Goal: Task Accomplishment & Management: Manage account settings

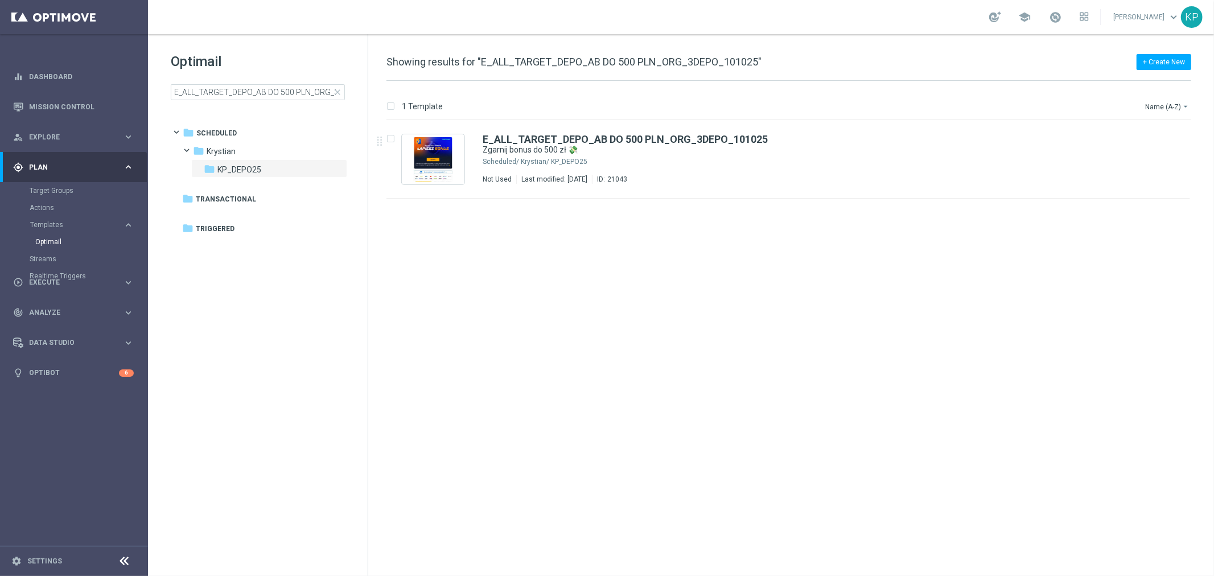
click at [489, 15] on div "school Krystian Potoczny keyboard_arrow_down KP" at bounding box center [681, 17] width 1066 height 34
click at [290, 90] on input "E_ALL_TARGET_DEPO_AB DO 500 PLN_ORG_3DEPO_101025" at bounding box center [258, 92] width 174 height 16
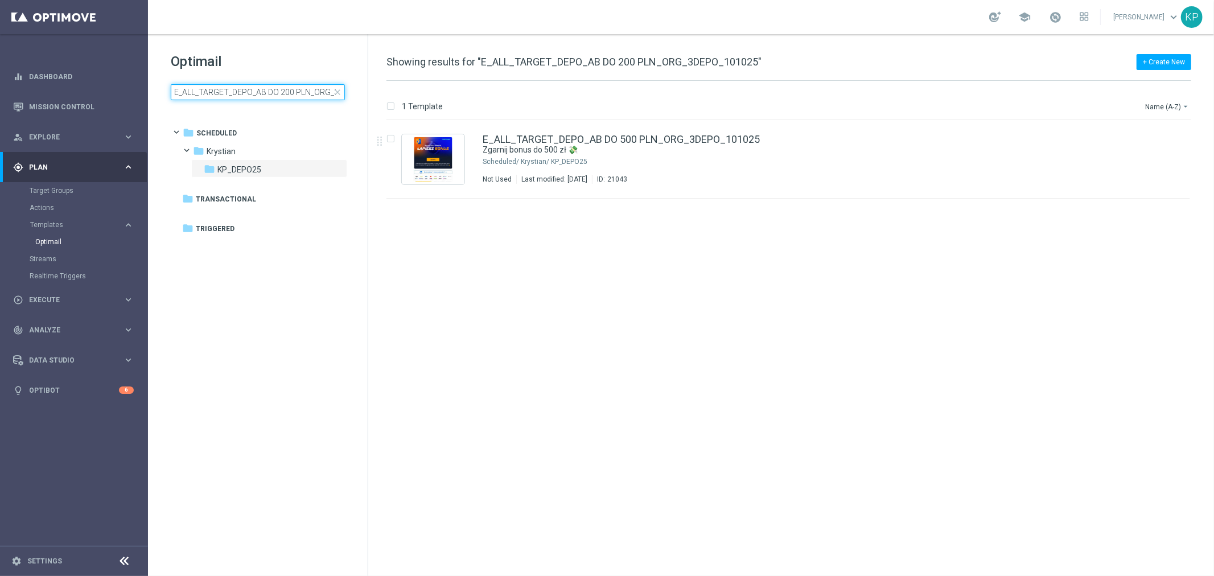
scroll to position [0, 51]
type input "E_ALL_TARGET_DEPO_AB DO 200 PLN_ORG_3DEPO_101025"
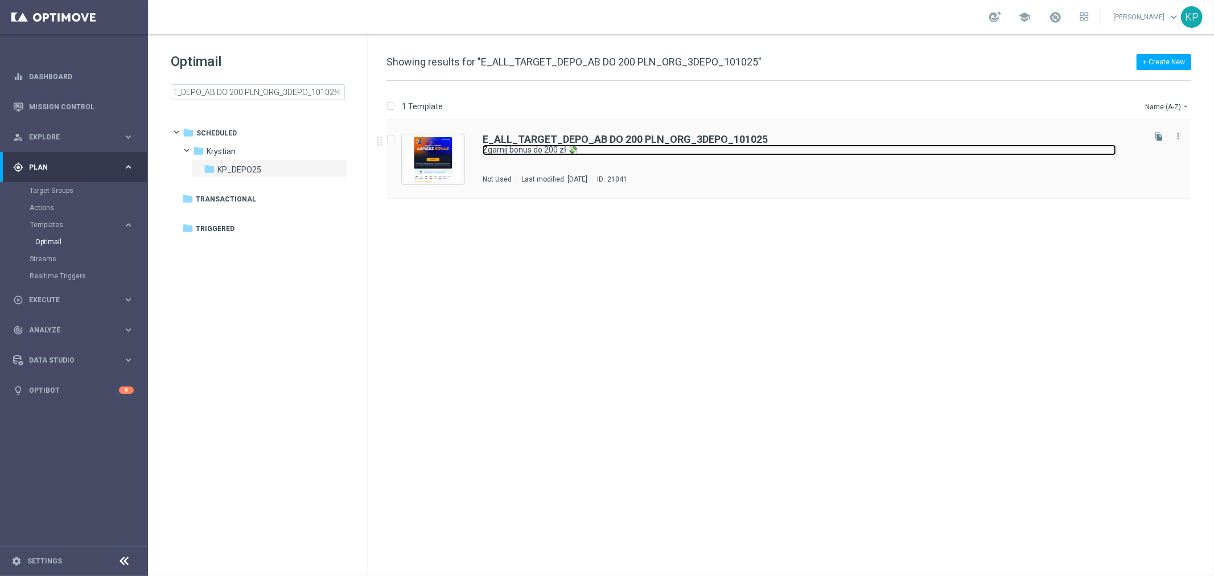
click at [822, 154] on link "Zgarnij bonus do 200 zł 💸" at bounding box center [799, 150] width 633 height 11
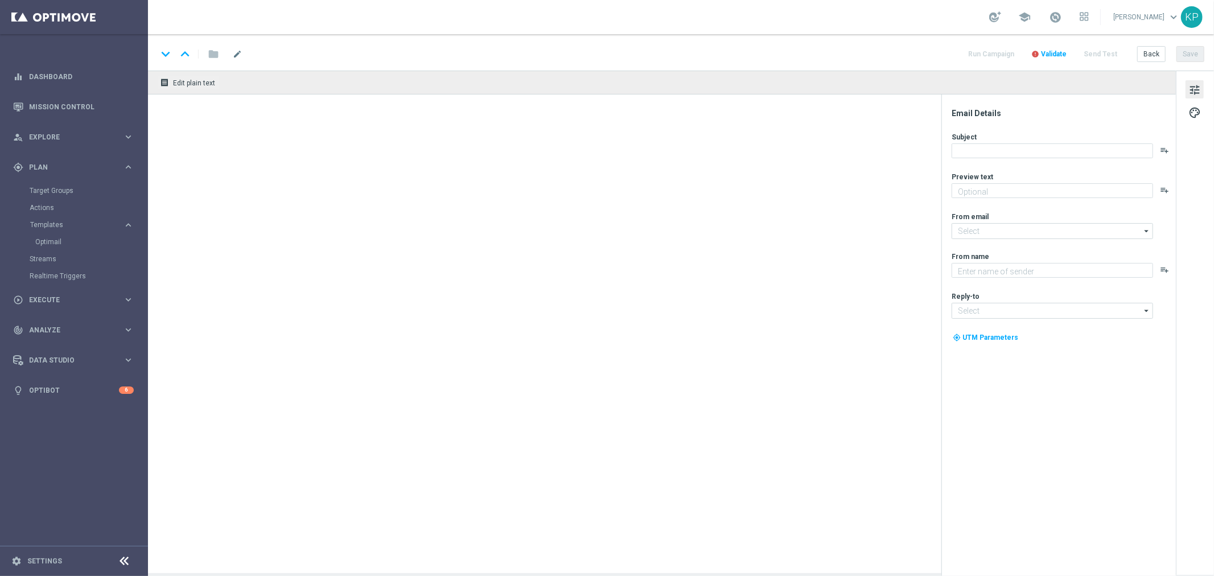
type textarea "Ekstra bonus od depozytu czeka na Twoje działanie🔙"
type textarea "STS"
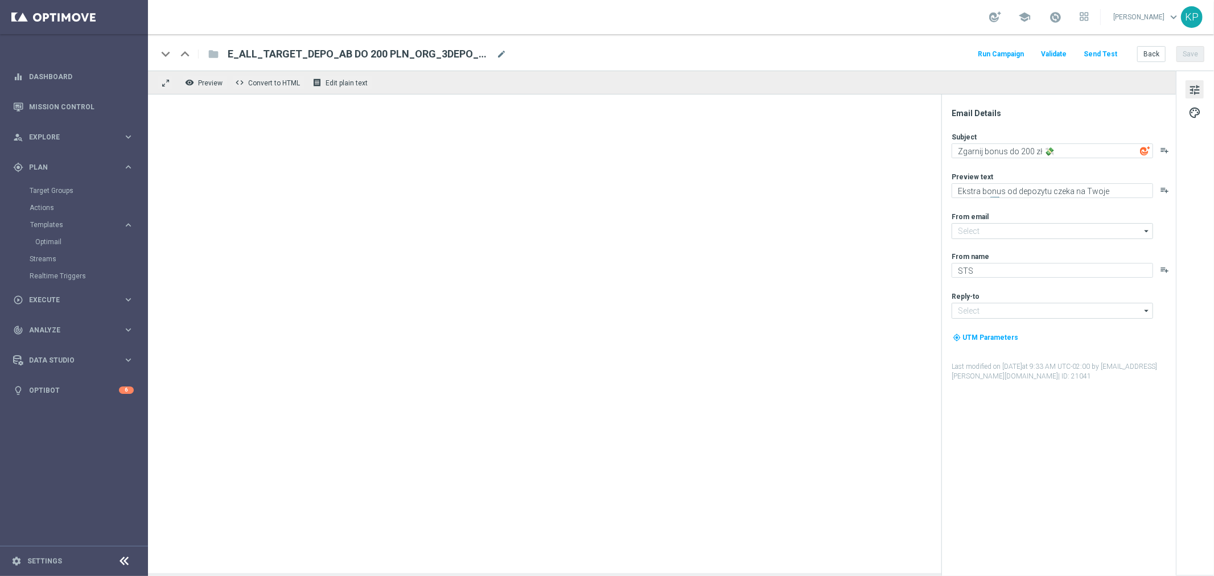
type input "oferta@sts.pl"
type input "kontakt@sts.pl"
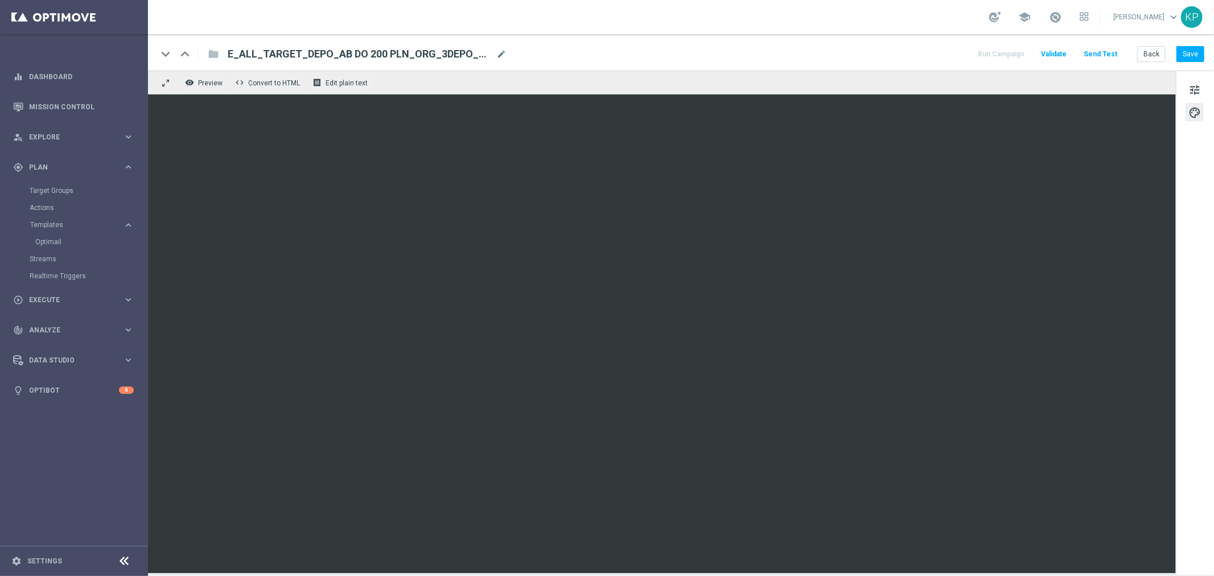
click at [723, 67] on div "keyboard_arrow_down keyboard_arrow_up folder E_ALL_TARGET_DEPO_AB DO 200 PLN_OR…" at bounding box center [681, 52] width 1066 height 36
click at [1188, 55] on button "Save" at bounding box center [1190, 54] width 28 height 16
click at [1142, 58] on button "Back" at bounding box center [1151, 54] width 28 height 16
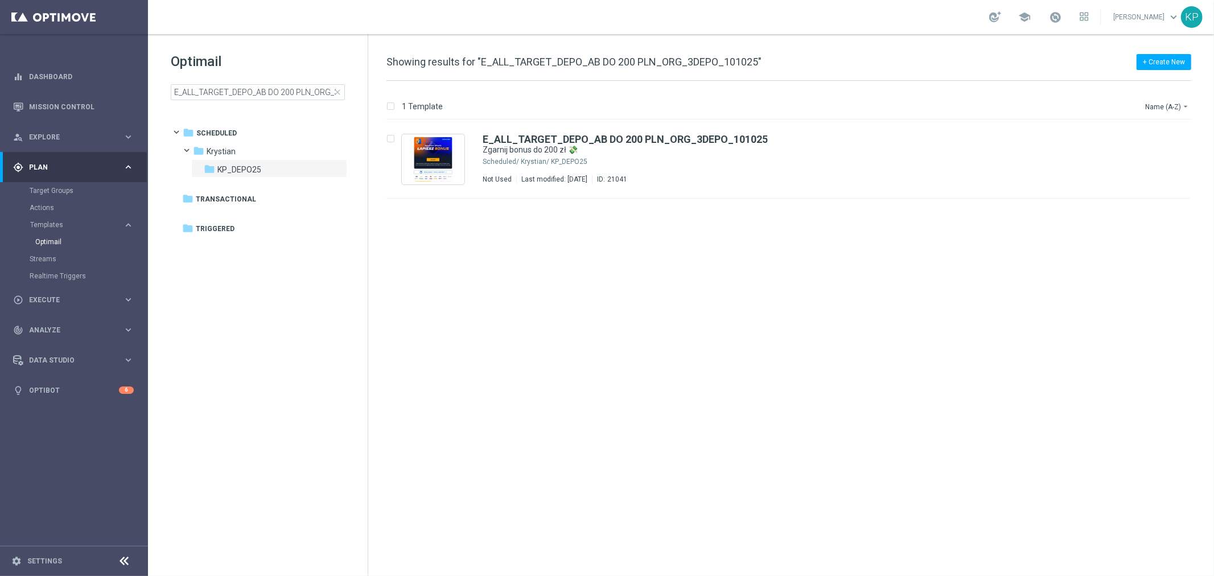
drag, startPoint x: 298, startPoint y: 38, endPoint x: 289, endPoint y: 52, distance: 17.4
click at [298, 38] on div "Optimail E_ALL_TARGET_DEPO_AB DO 200 PLN_ORG_3DEPO_101025 close folder 1 Folder…" at bounding box center [258, 104] width 220 height 141
click at [260, 97] on input "E_ALL_TARGET_DEPO_AB DO 200 PLN_ORG_3DEPO_101025" at bounding box center [258, 92] width 174 height 16
type input "E_ALL_TARGET_DEPO_AB DO 500 PLN_ORG_3DEPO_101025"
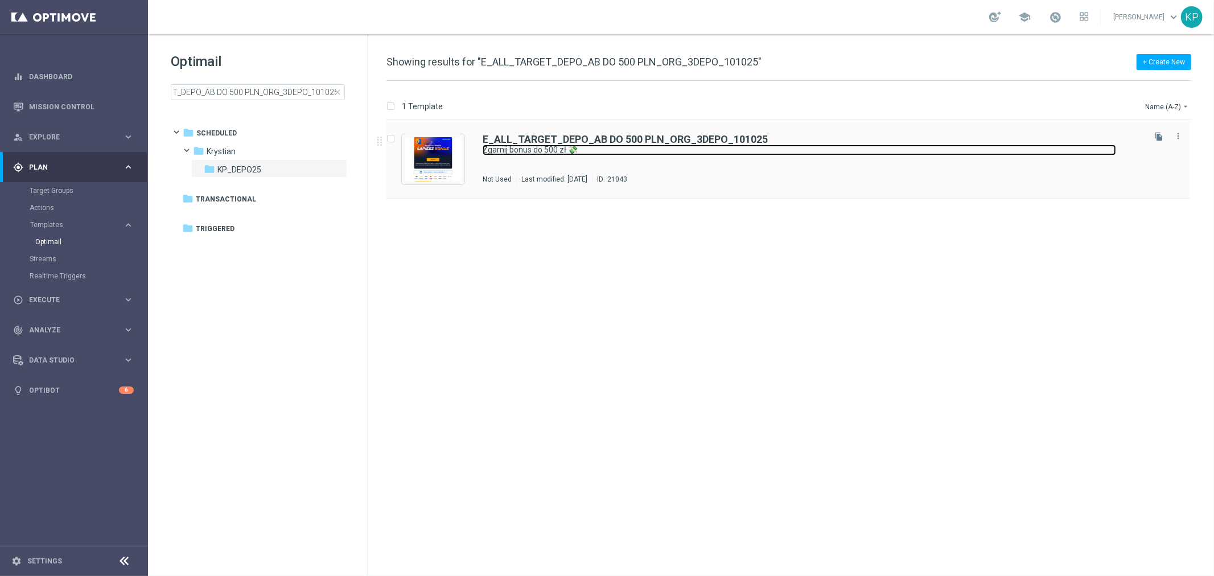
click at [687, 155] on link "Zgarnij bonus do 500 zł 💸" at bounding box center [799, 150] width 633 height 11
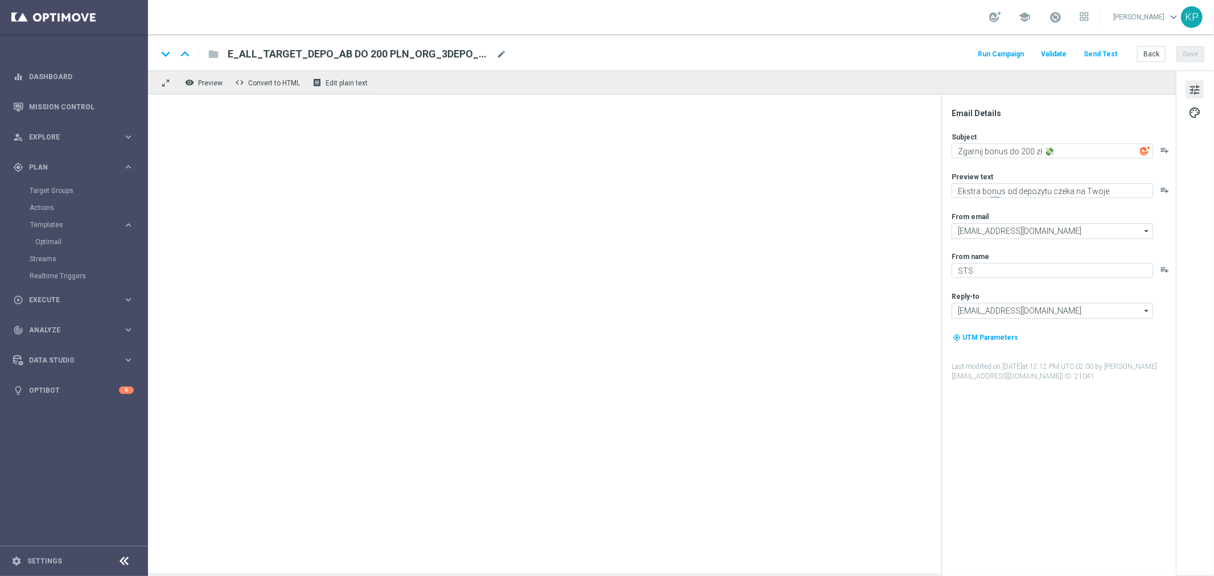
type textarea "Zgarnij bonus do 500 zł 💸"
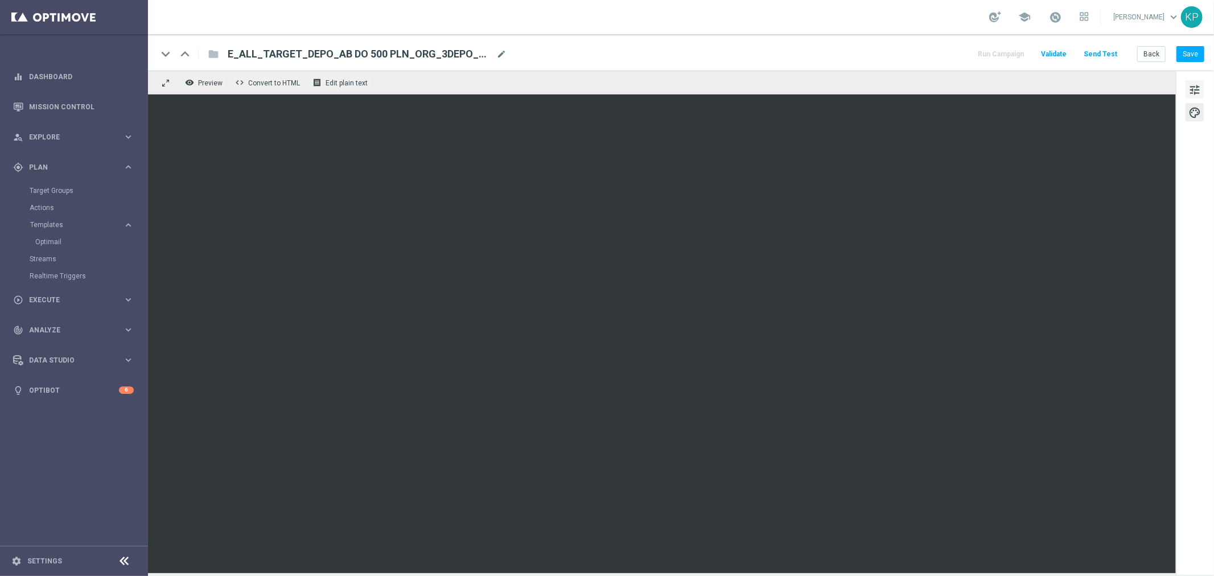
click at [1194, 88] on span "tune" at bounding box center [1194, 90] width 13 height 15
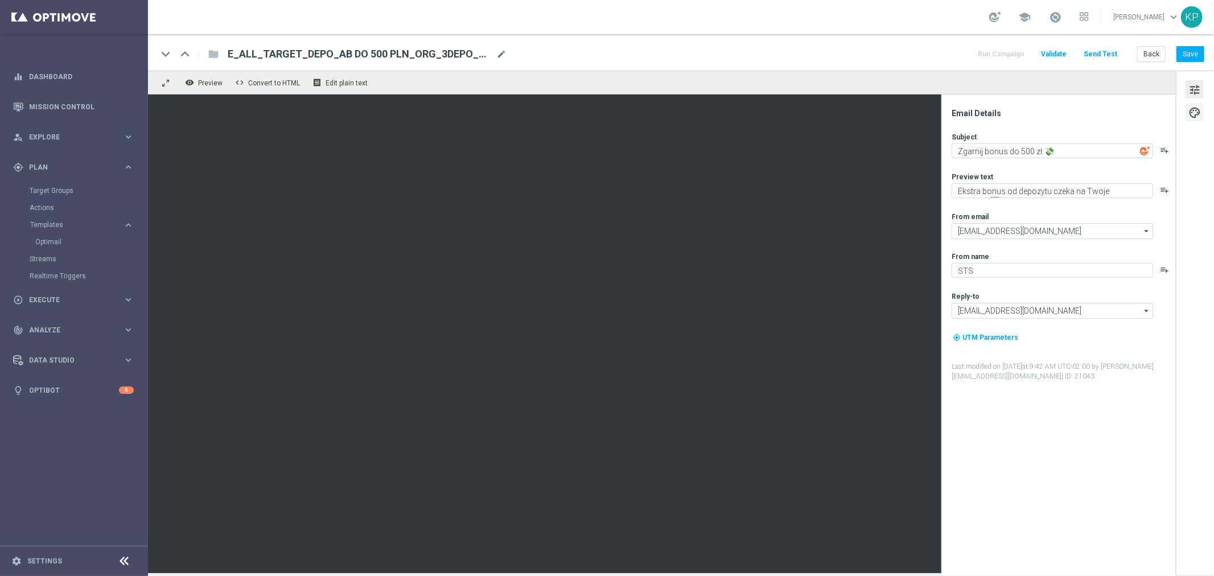
click at [1195, 106] on span "palette" at bounding box center [1194, 112] width 13 height 15
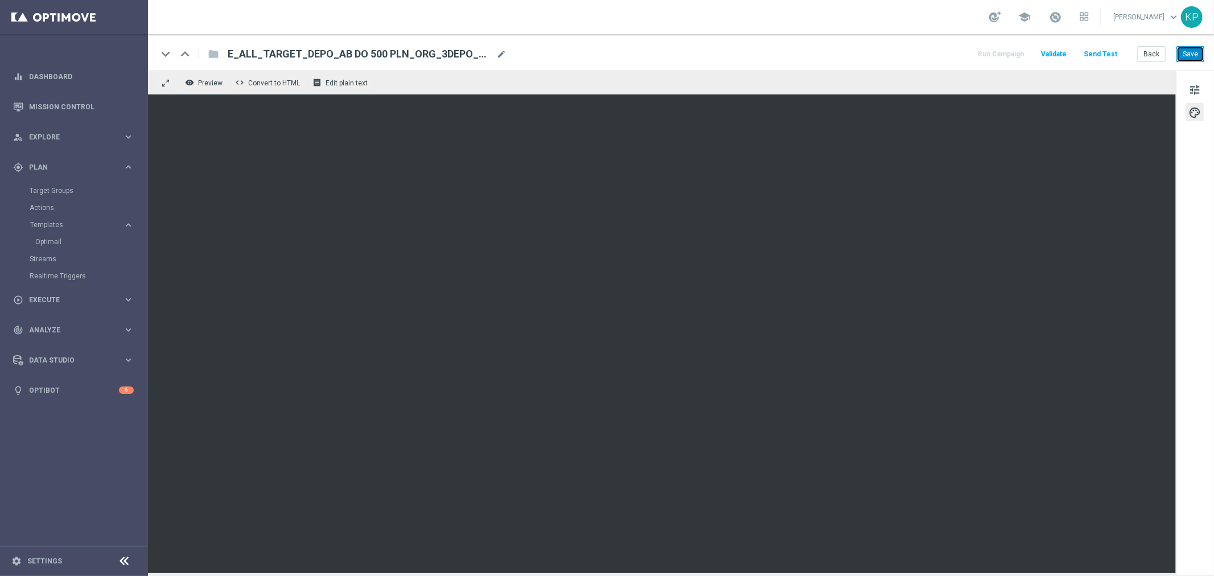
click at [1189, 53] on button "Save" at bounding box center [1190, 54] width 28 height 16
click at [86, 98] on link "Mission Control" at bounding box center [81, 107] width 105 height 30
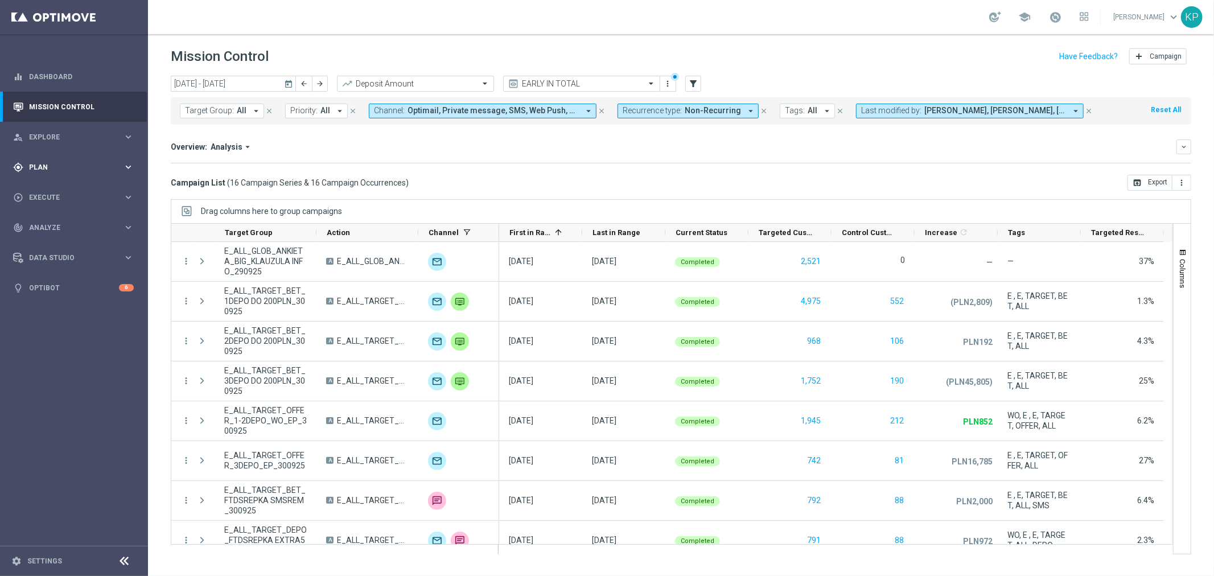
click at [127, 158] on div "gps_fixed Plan keyboard_arrow_right" at bounding box center [73, 167] width 147 height 30
click at [77, 192] on link "Target Groups" at bounding box center [74, 190] width 89 height 9
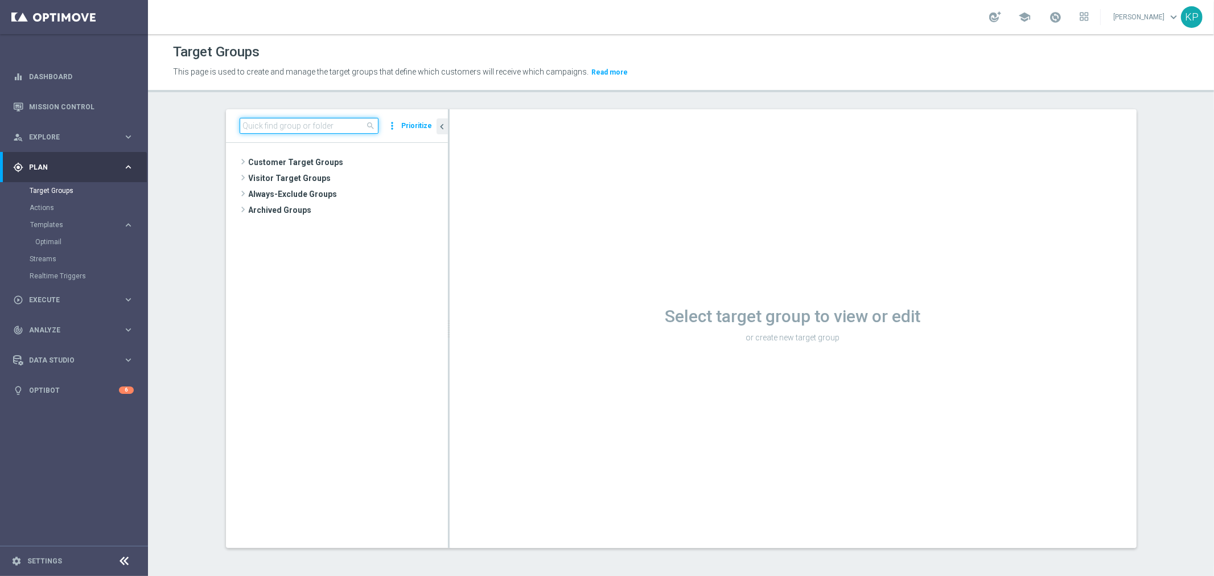
click at [294, 126] on input at bounding box center [309, 126] width 139 height 16
paste input "REACQ_ALL_TARGET_CASHBACK_100 DO 300ZL_101025"
type input "REACQ_ALL_TARGET_CASHBACK_100 DO 300ZL_101025"
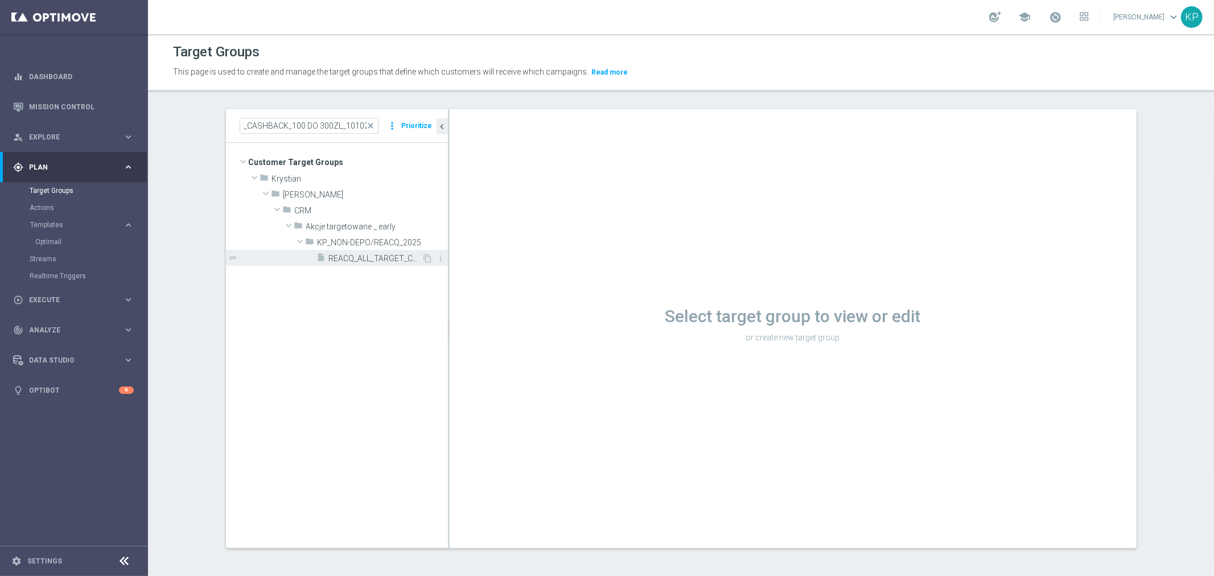
click at [357, 260] on span "REACQ_ALL_TARGET_CASHBACK_100 DO 300ZL_101025" at bounding box center [375, 259] width 93 height 10
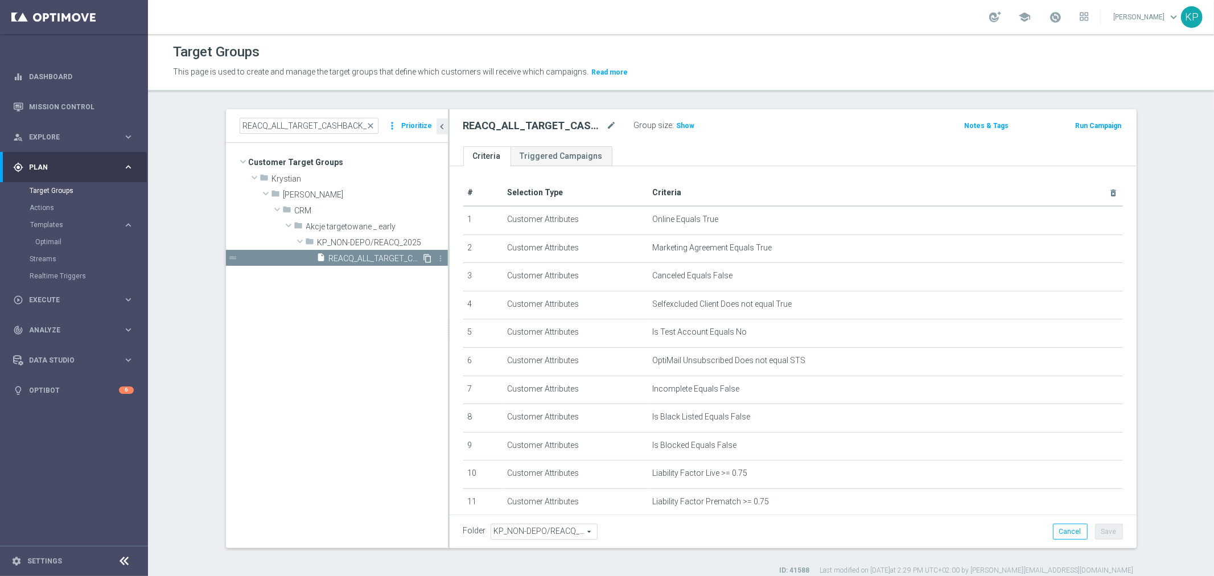
click at [423, 260] on icon "content_copy" at bounding box center [427, 258] width 9 height 9
click at [607, 124] on icon "mode_edit" at bounding box center [612, 126] width 10 height 14
click at [574, 125] on input "Copy of REACQ_ALL_TARGET_CASHBACK_100 DO 300ZL_101025" at bounding box center [540, 127] width 154 height 16
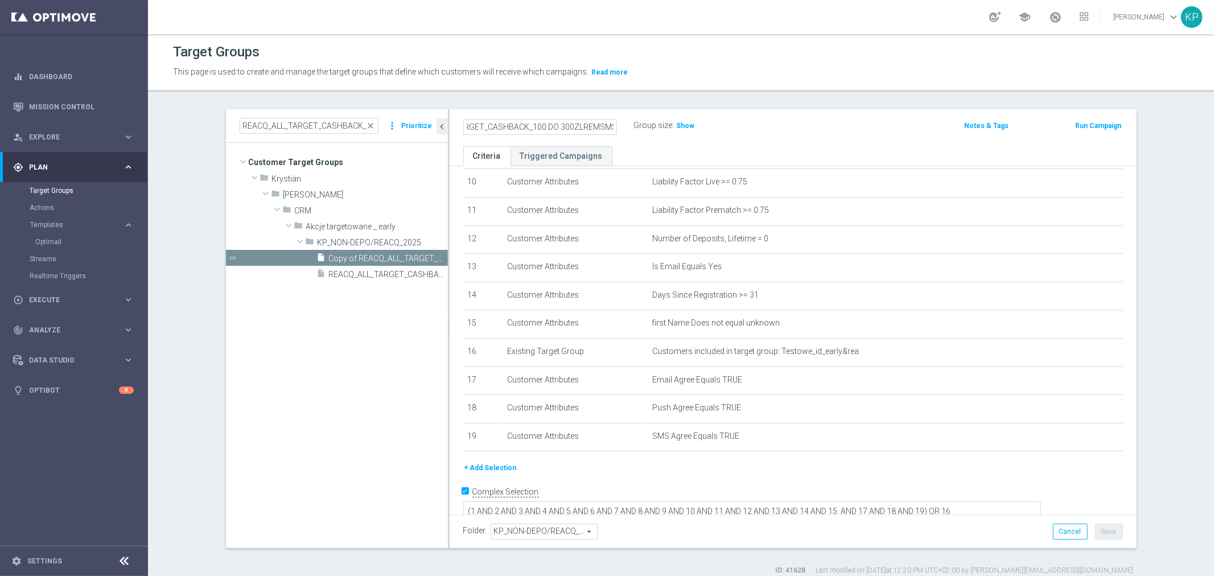
scroll to position [0, 117]
drag, startPoint x: 564, startPoint y: 127, endPoint x: 649, endPoint y: 130, distance: 84.8
click at [649, 129] on div "Copy of REACQ_ALL_TARGET_CASHBACK_100 DO 300ZLREMSMS_101025 Group size : Show" at bounding box center [680, 126] width 451 height 17
click at [575, 130] on input "Copy of REACQ_ALL_TARGET_CASHBACK_100 DO 300ZLREMSMS_101025" at bounding box center [540, 127] width 154 height 16
drag, startPoint x: 584, startPoint y: 126, endPoint x: 599, endPoint y: 125, distance: 14.8
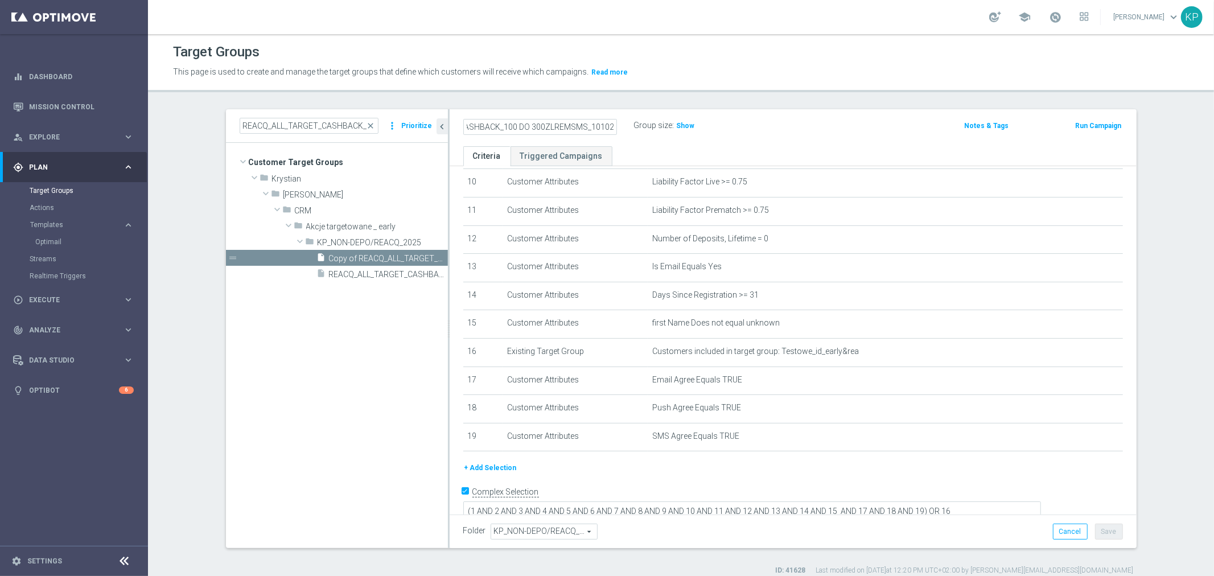
click at [599, 125] on input "Copy of REACQ_ALL_TARGET_CASHBACK_100 DO 300ZLREMSMS_101025" at bounding box center [540, 127] width 154 height 16
click at [594, 125] on input "Copy of REACQ_ALL_TARGET_CASHBACK_100 DO 300ZLREMSMS_101025" at bounding box center [540, 127] width 154 height 16
drag, startPoint x: 534, startPoint y: 127, endPoint x: 393, endPoint y: 126, distance: 141.1
click at [393, 126] on as-split "REACQ_ALL_TARGET_CASHBACK_100 DO 300ZL_101025 close more_vert Prioritize Custom…" at bounding box center [681, 328] width 911 height 439
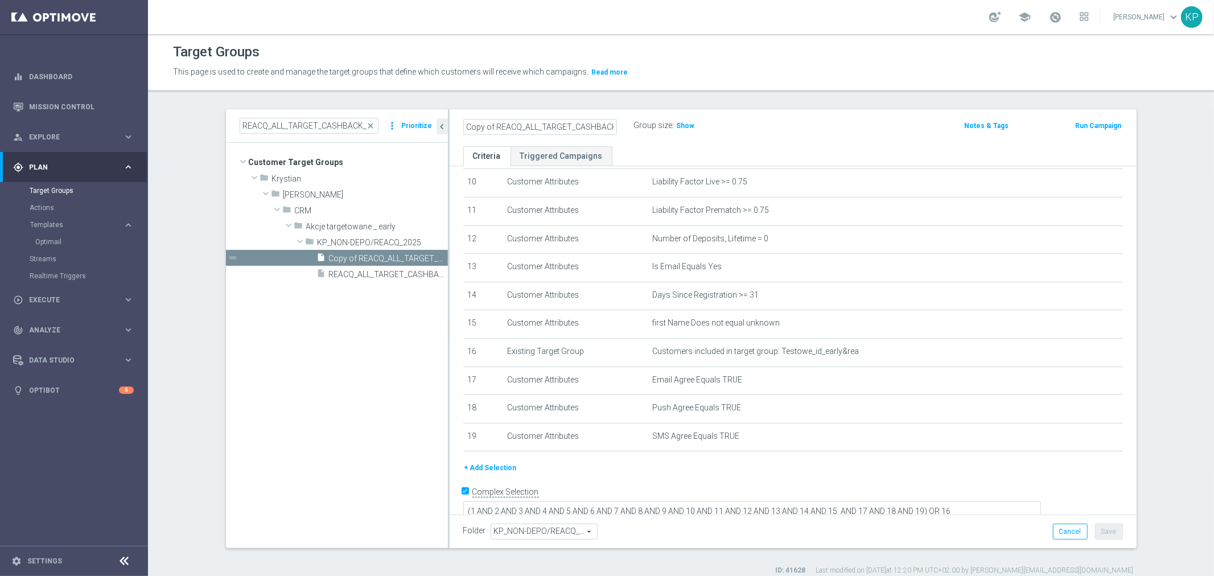
click at [491, 129] on input "Copy of REACQ_ALL_TARGET_CASHBACK_100 DO 300ZLREMSMS_121025" at bounding box center [540, 127] width 154 height 16
click at [492, 124] on input "Copy of REACQ_ALL_TARGET_CASHBACK_100 DO 300ZLREMSMS_121025" at bounding box center [540, 127] width 154 height 16
type input "REACQ_ALL_TARGET_CASHBACK_100 DO 300ZLREMSMS_121025"
click at [647, 93] on div "Target Groups This page is used to create and manage the target groups that def…" at bounding box center [681, 305] width 1066 height 542
click at [1110, 532] on button "Save" at bounding box center [1109, 532] width 28 height 16
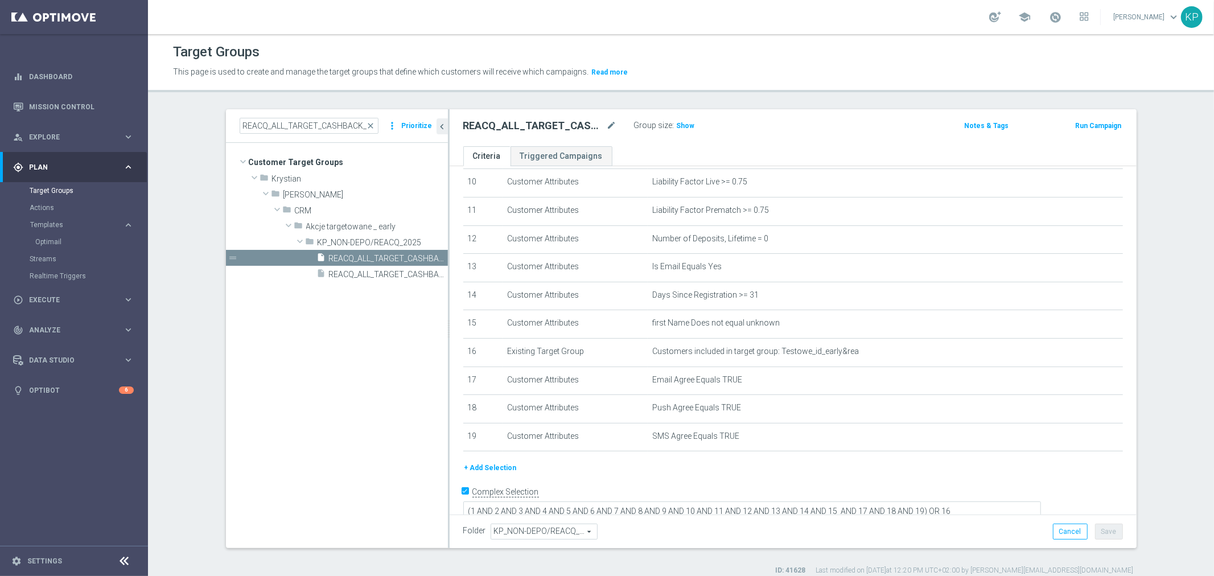
click at [497, 464] on button "+ Add Selection" at bounding box center [490, 468] width 55 height 13
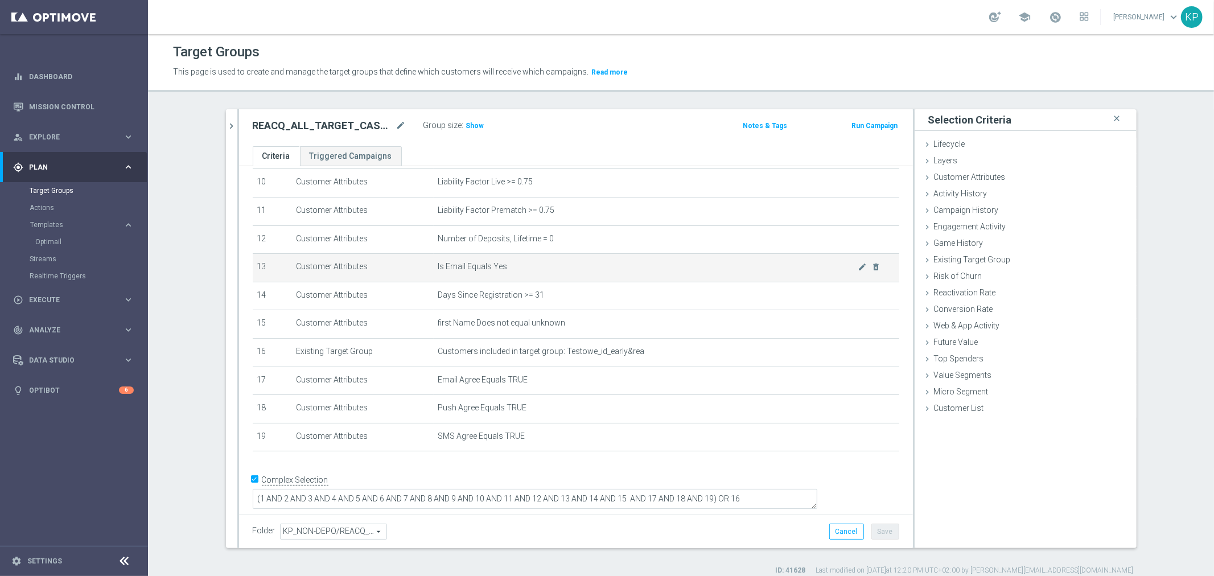
scroll to position [279, 0]
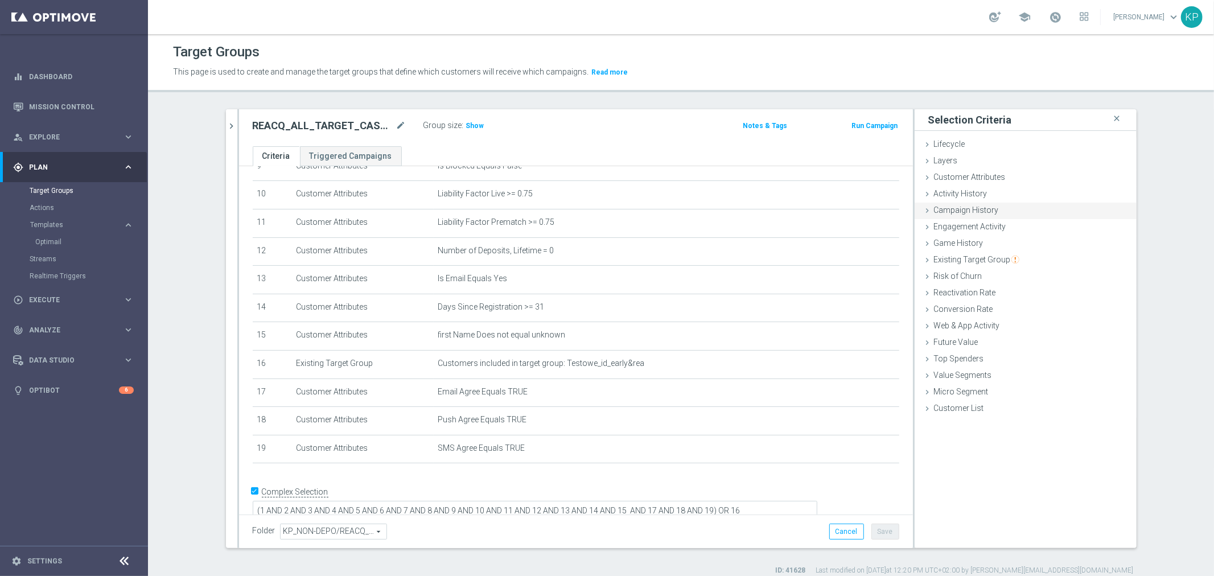
click at [979, 212] on span "Campaign History" at bounding box center [966, 209] width 65 height 9
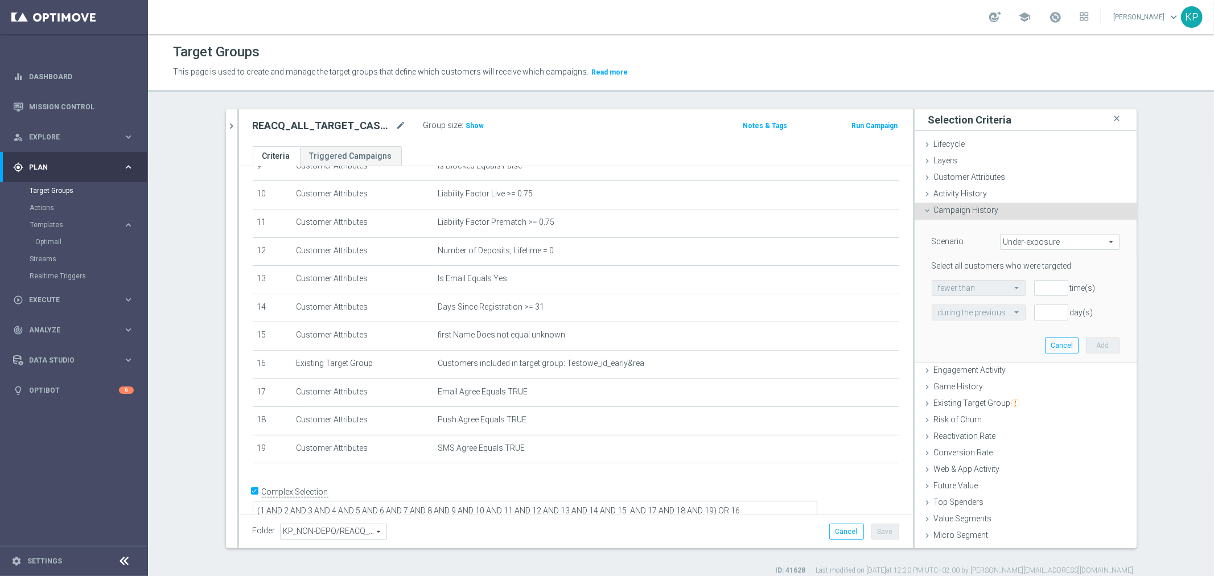
click at [1022, 236] on span "Under-exposure" at bounding box center [1059, 241] width 118 height 15
click at [1023, 241] on span "Under-exposure" at bounding box center [1059, 241] width 118 height 15
click at [1029, 320] on span "Custom" at bounding box center [1059, 317] width 107 height 9
type input "Custom"
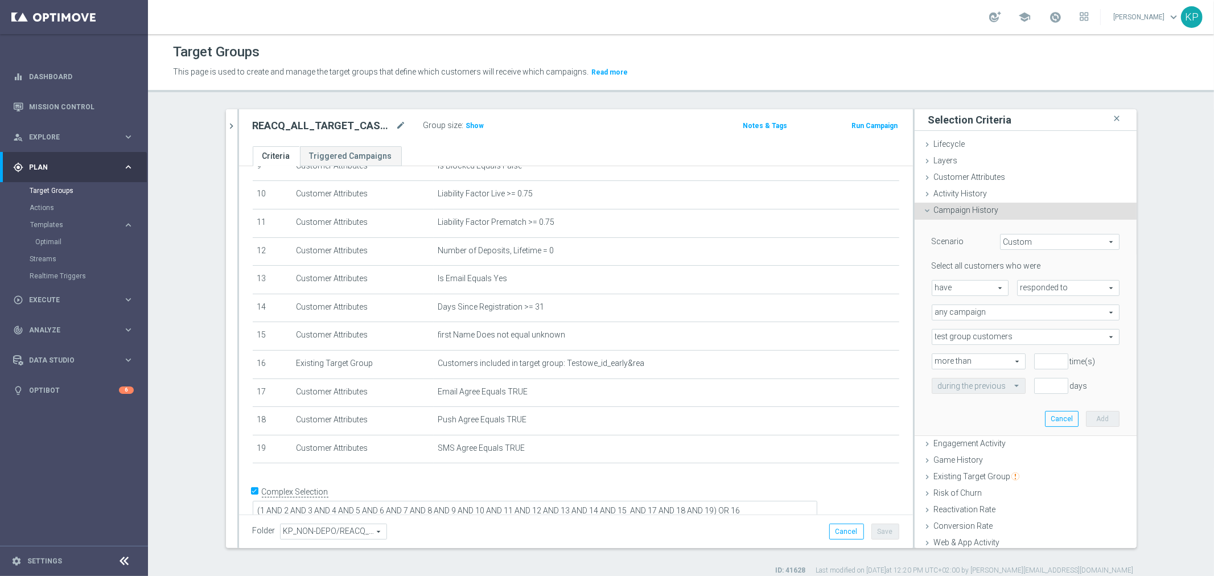
click at [1025, 287] on span "responded to" at bounding box center [1068, 288] width 101 height 15
click at [1025, 315] on span "been targeted with" at bounding box center [1068, 319] width 90 height 9
type input "been targeted with"
click at [1019, 313] on span "any campaign" at bounding box center [1025, 312] width 187 height 15
click at [1000, 357] on span "one or more actions" at bounding box center [1025, 358] width 175 height 9
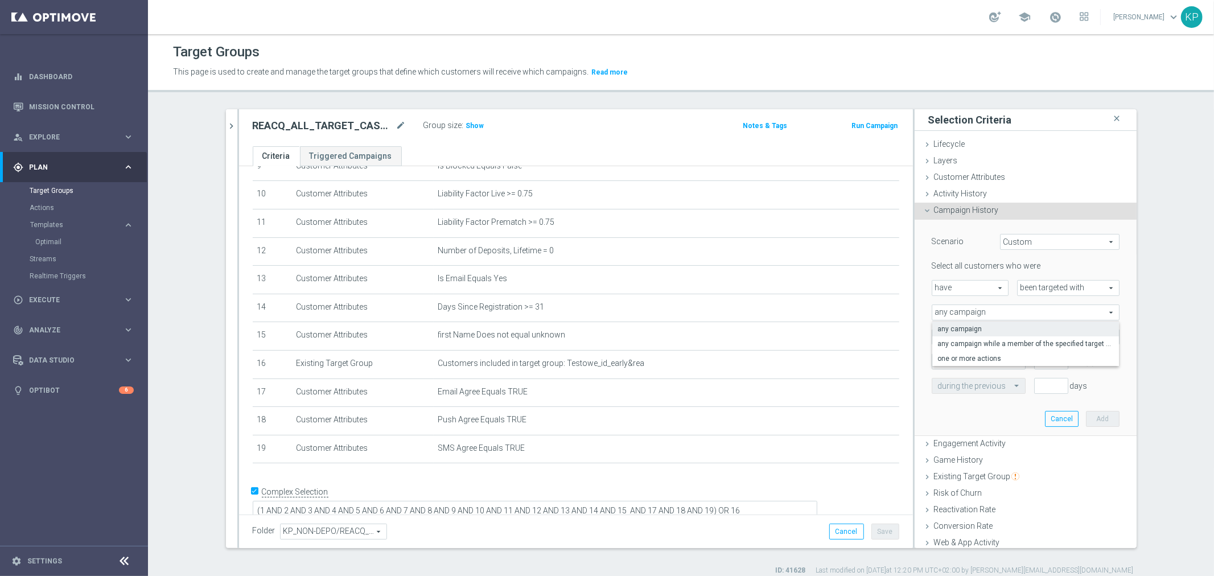
type input "one or more actions"
click at [985, 329] on div "Select Action arrow_drop_down search Show Selected 0 of 35013 (All)" at bounding box center [1026, 337] width 188 height 16
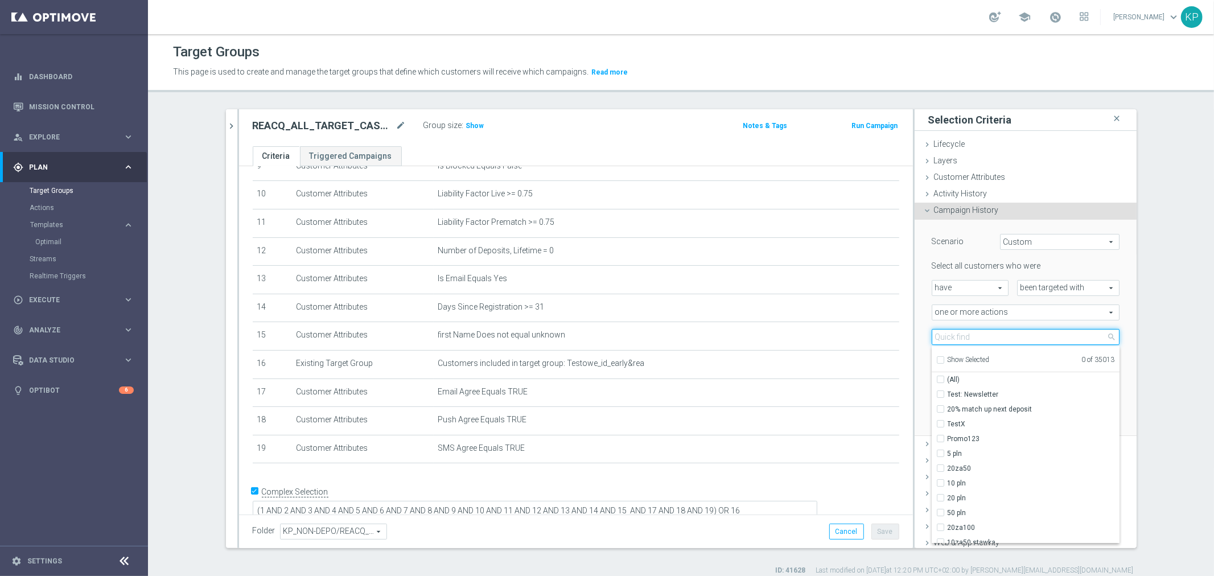
click at [982, 334] on input "search" at bounding box center [1026, 337] width 188 height 16
paste input "REACQ_ALL_TARGET_CASHBACK_100 DO 300ZL_101025"
type input "REACQ_ALL_TARGET_CASHBACK_100 DO 300ZL_101025"
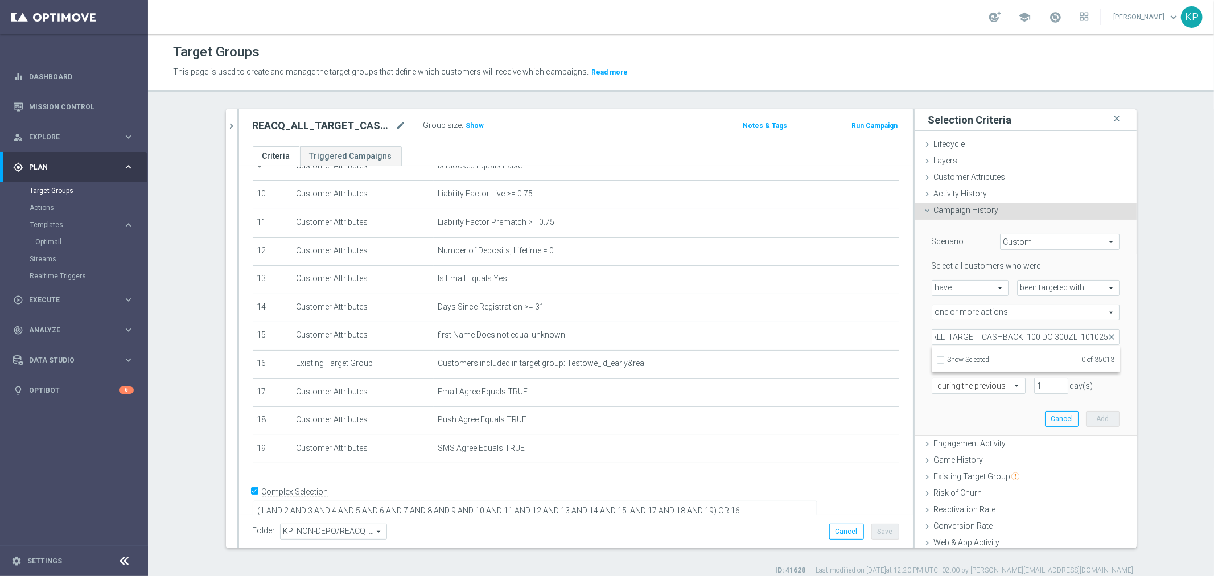
click at [1139, 330] on div "REACQ_ALL_TARGET_CASHBACK_100 DO 300ZL_101025 close more_vert Prioritize Custom…" at bounding box center [681, 342] width 956 height 466
click at [1051, 411] on button "Cancel" at bounding box center [1062, 419] width 34 height 16
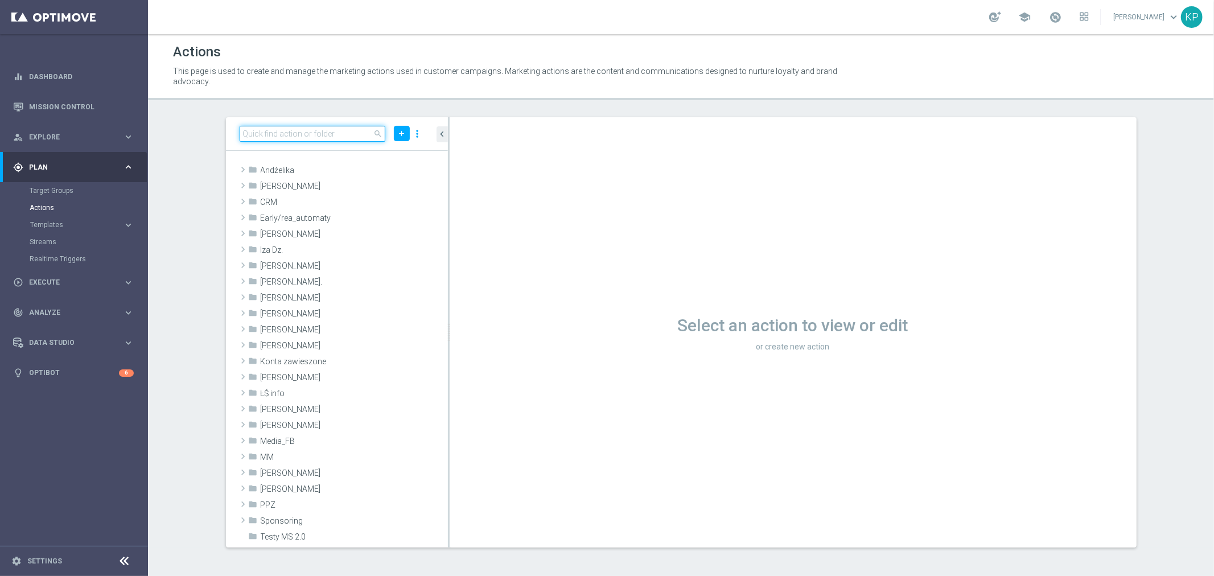
click at [336, 127] on input at bounding box center [313, 134] width 146 height 16
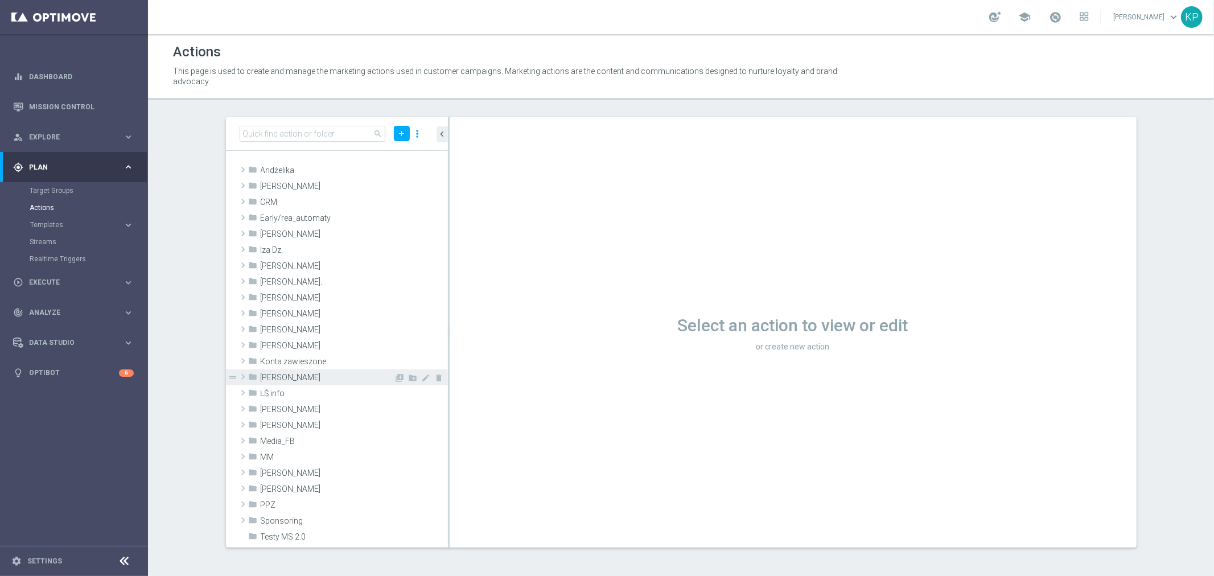
click at [269, 371] on div "folder Krystian P." at bounding box center [322, 377] width 146 height 16
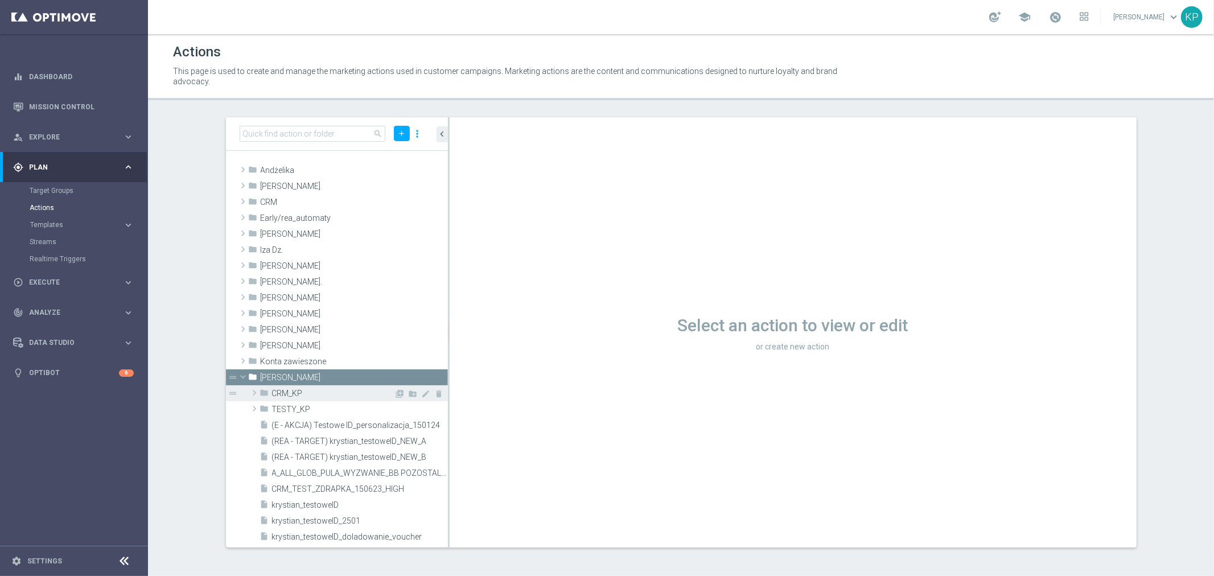
click at [335, 394] on span "CRM_KP" at bounding box center [333, 394] width 122 height 10
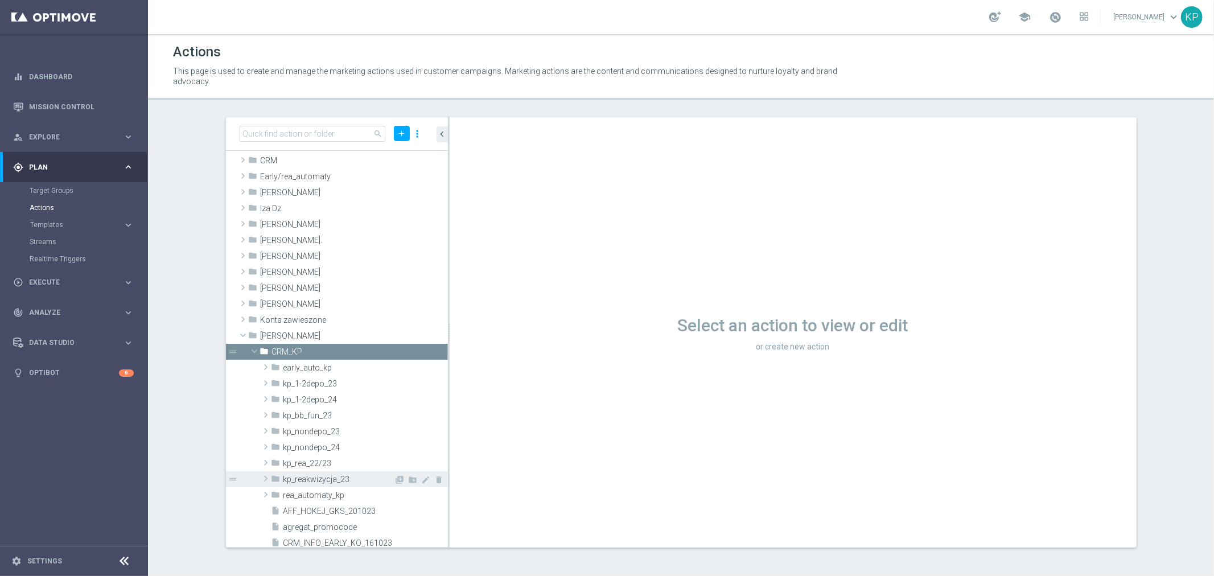
scroll to position [63, 0]
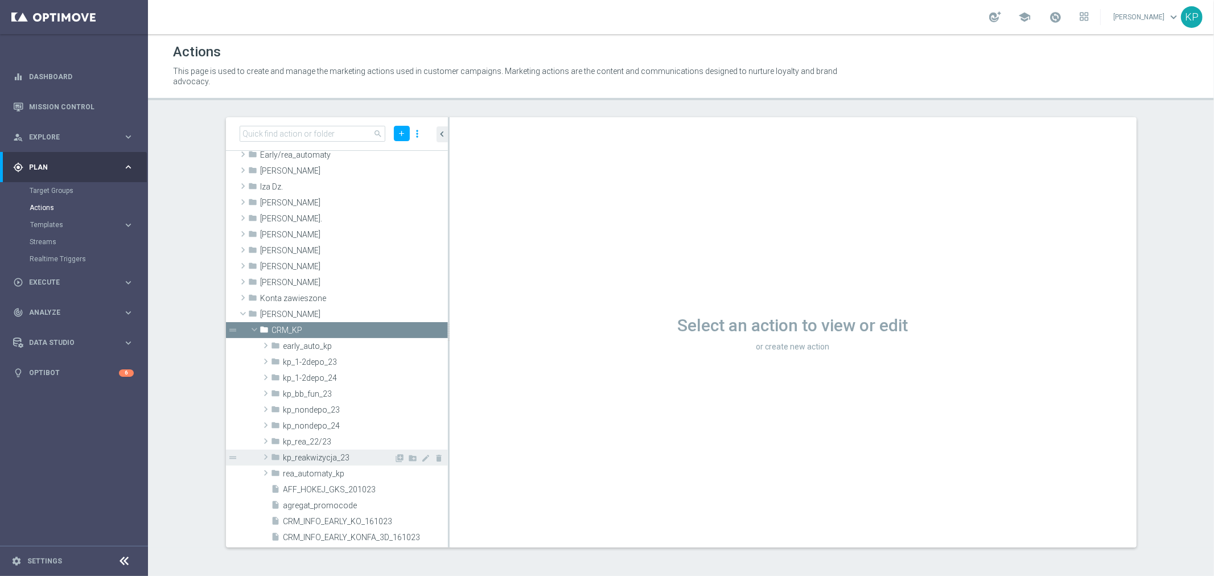
click at [342, 458] on span "kp_reakwizycja_23" at bounding box center [338, 458] width 111 height 10
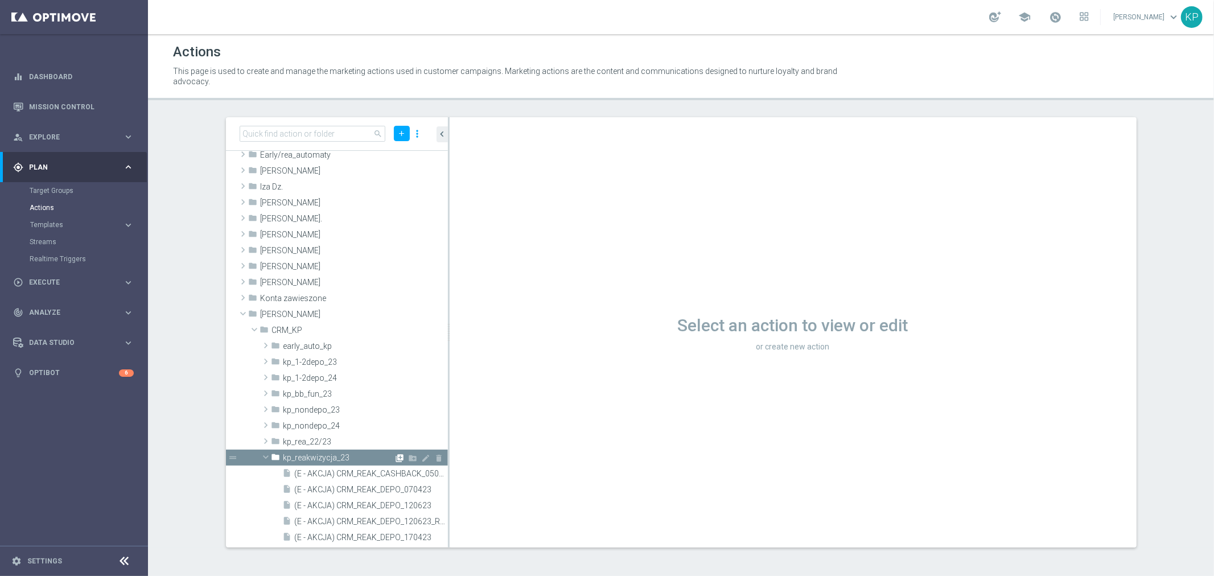
click at [396, 454] on icon "library_add" at bounding box center [400, 458] width 9 height 9
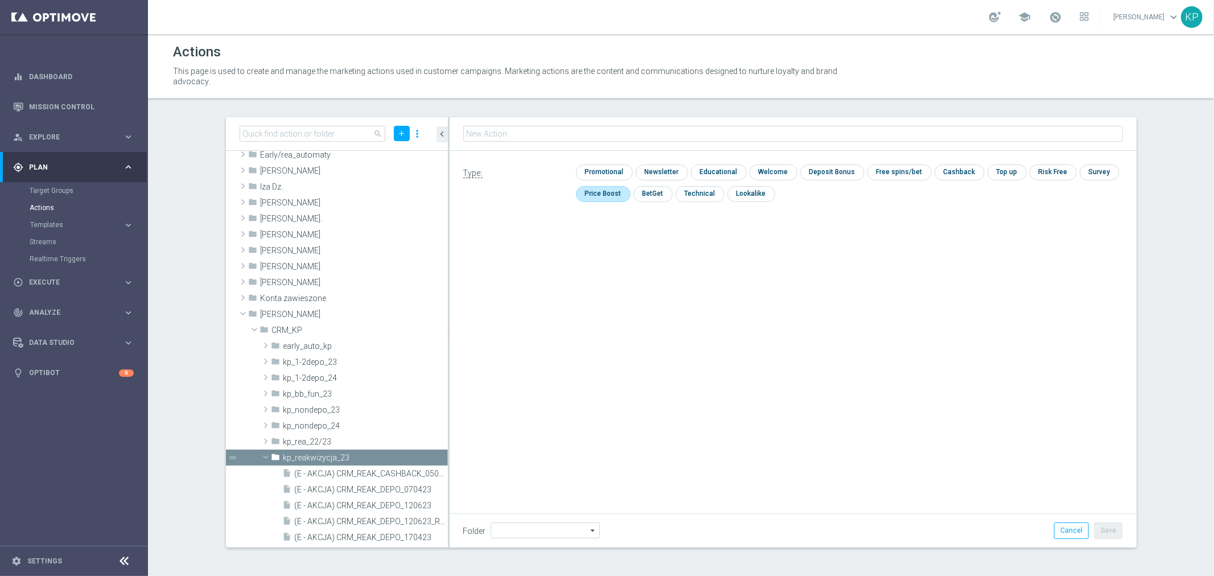
type input "REACQ_ALL_TARGET_CASHBACK_100 DO 300ZL_101025"
type input "kp_reakwizycja_23"
click at [617, 172] on input "checkbox" at bounding box center [603, 171] width 54 height 15
checkbox input "true"
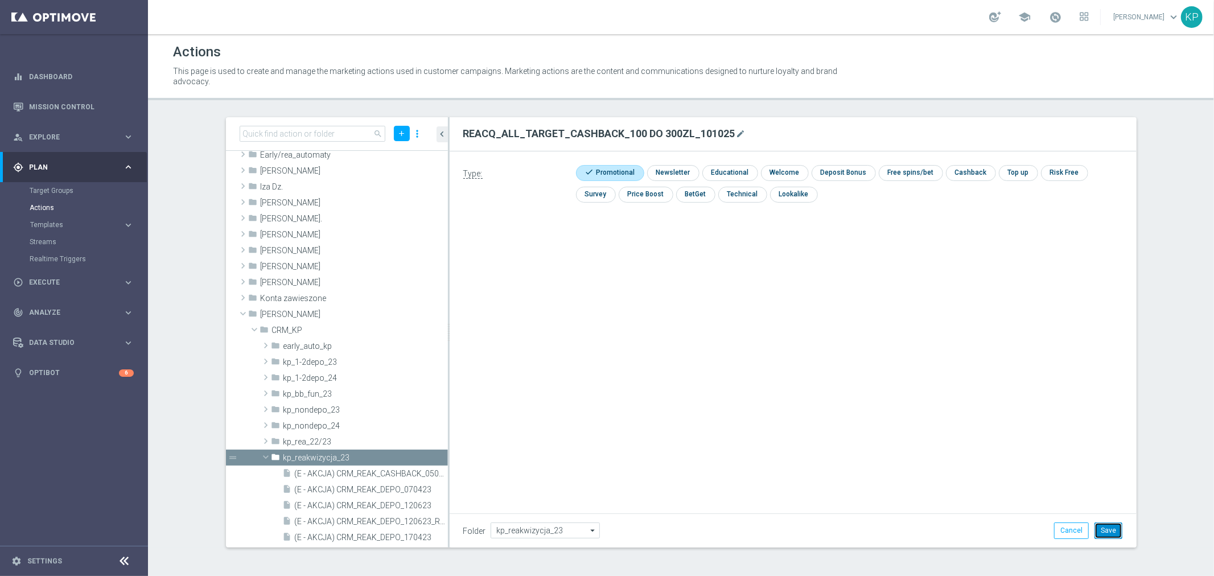
click at [1113, 529] on button "Save" at bounding box center [1108, 530] width 28 height 16
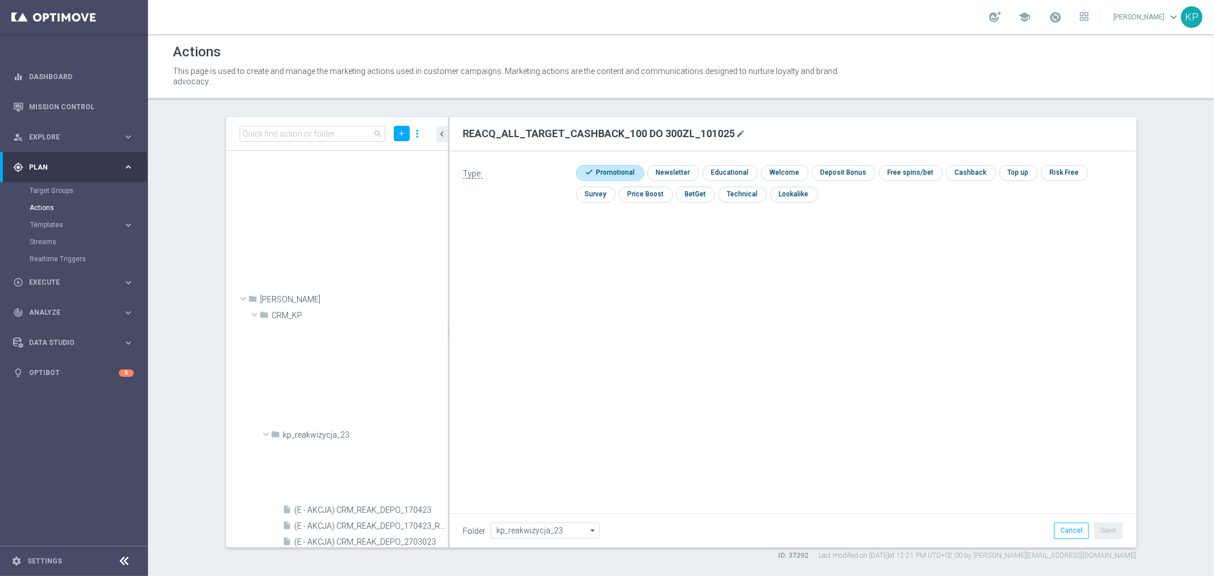
scroll to position [704, 0]
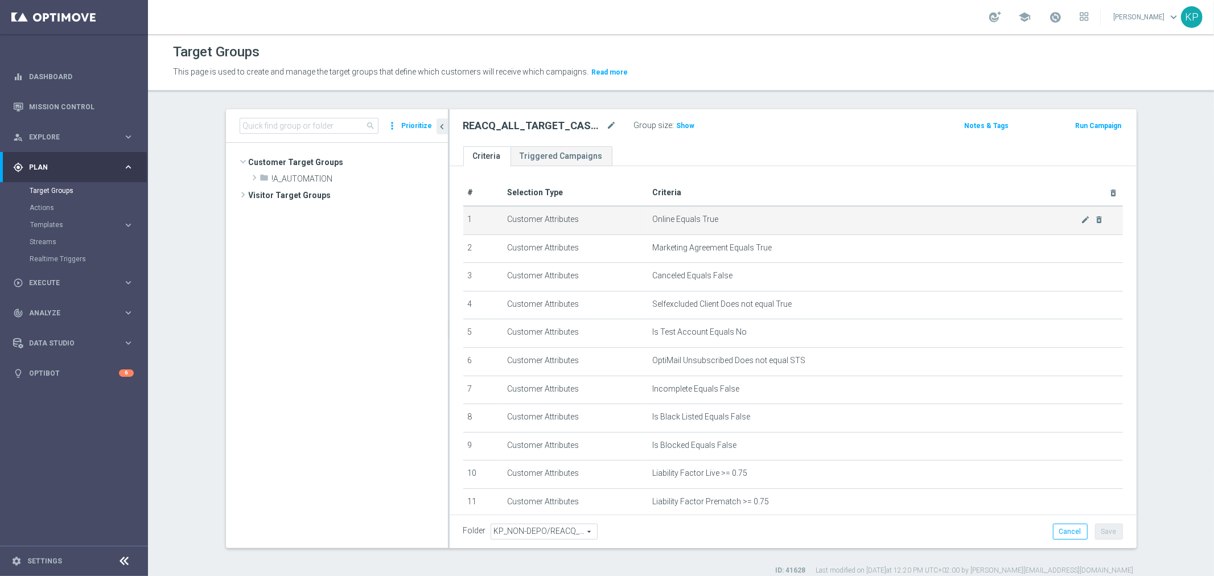
scroll to position [286, 0]
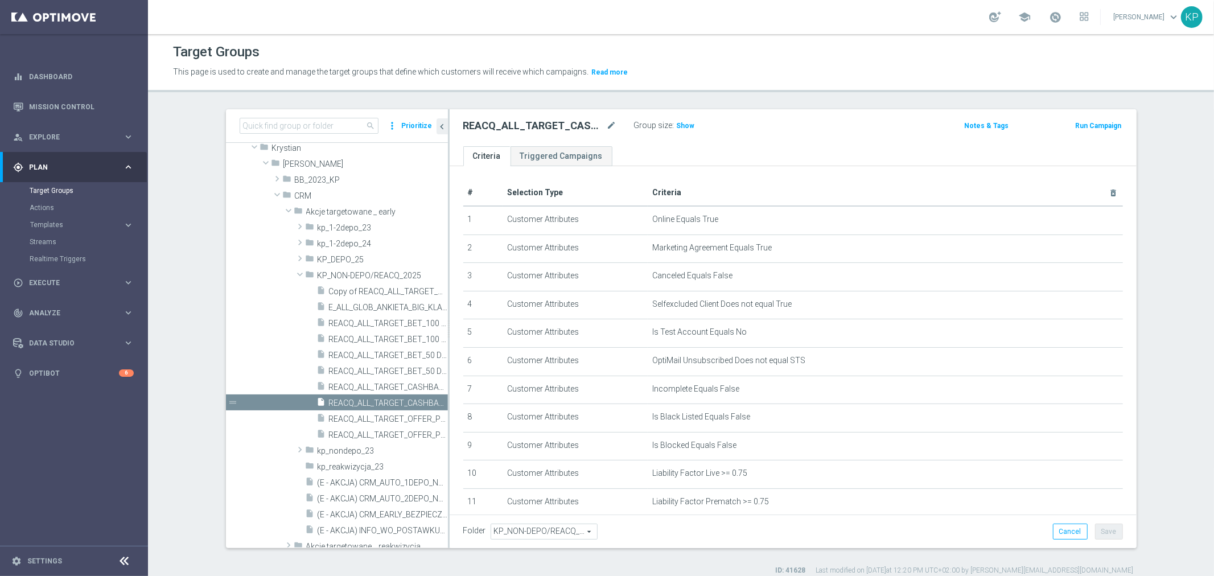
click at [604, 104] on div "Target Groups This page is used to create and manage the target groups that def…" at bounding box center [681, 305] width 1066 height 542
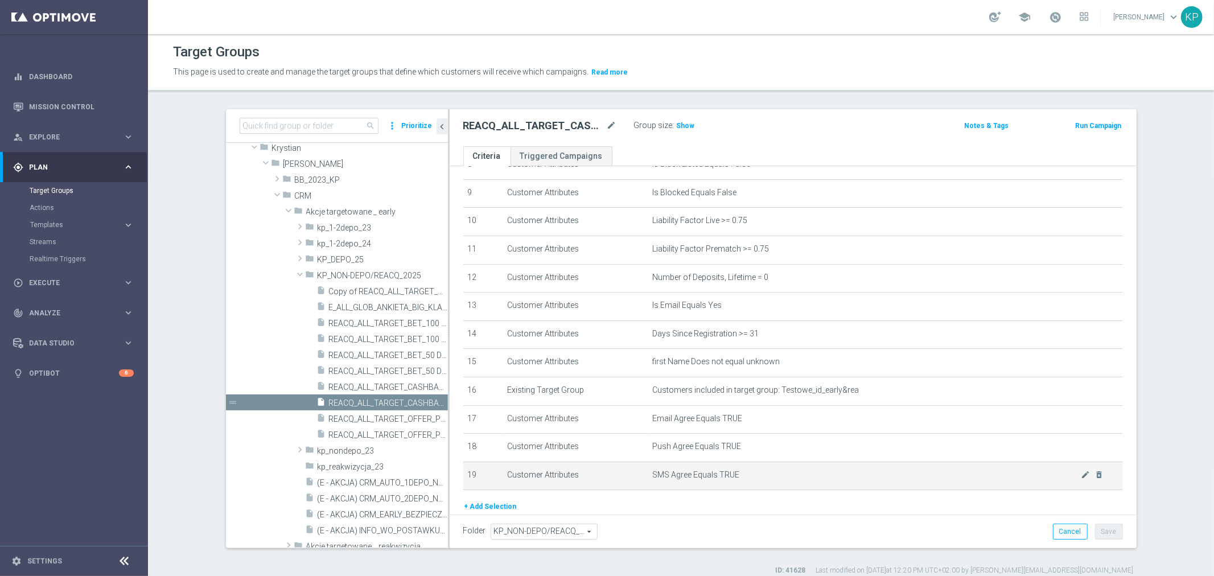
click at [494, 500] on button "+ Add Selection" at bounding box center [490, 506] width 55 height 13
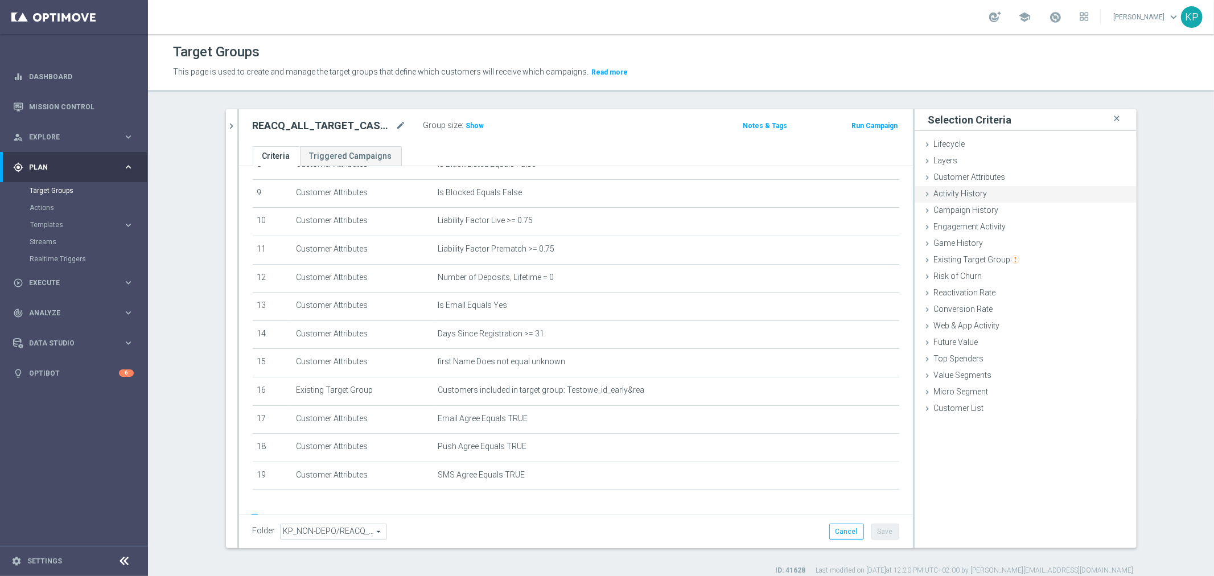
click at [1006, 197] on div "Activity History done" at bounding box center [1026, 194] width 222 height 17
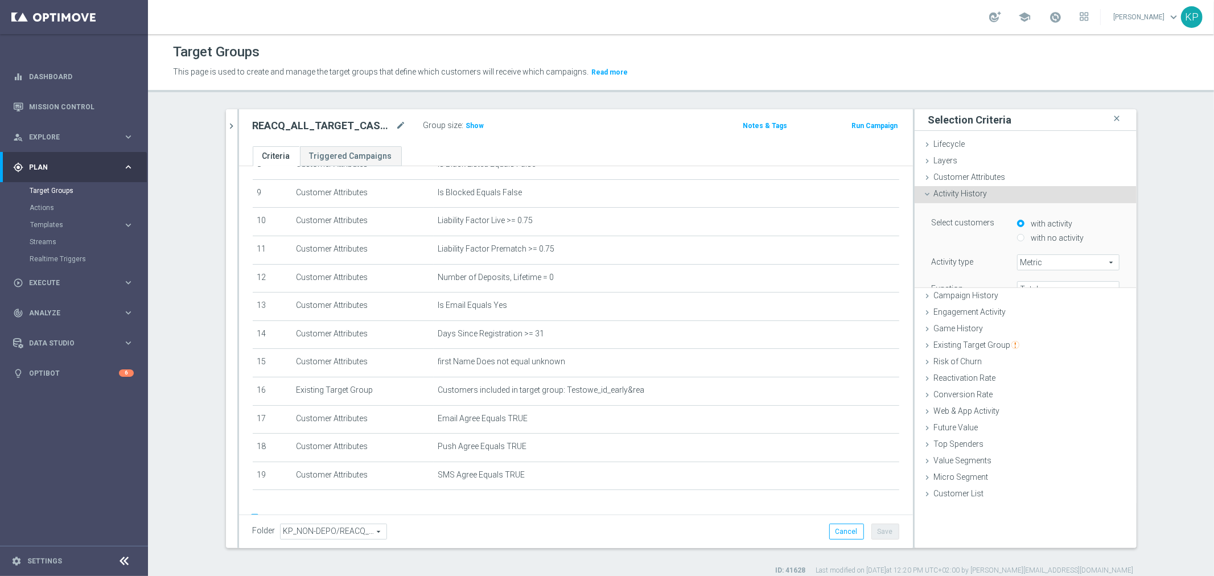
click at [998, 195] on div "Activity History done" at bounding box center [1026, 194] width 222 height 17
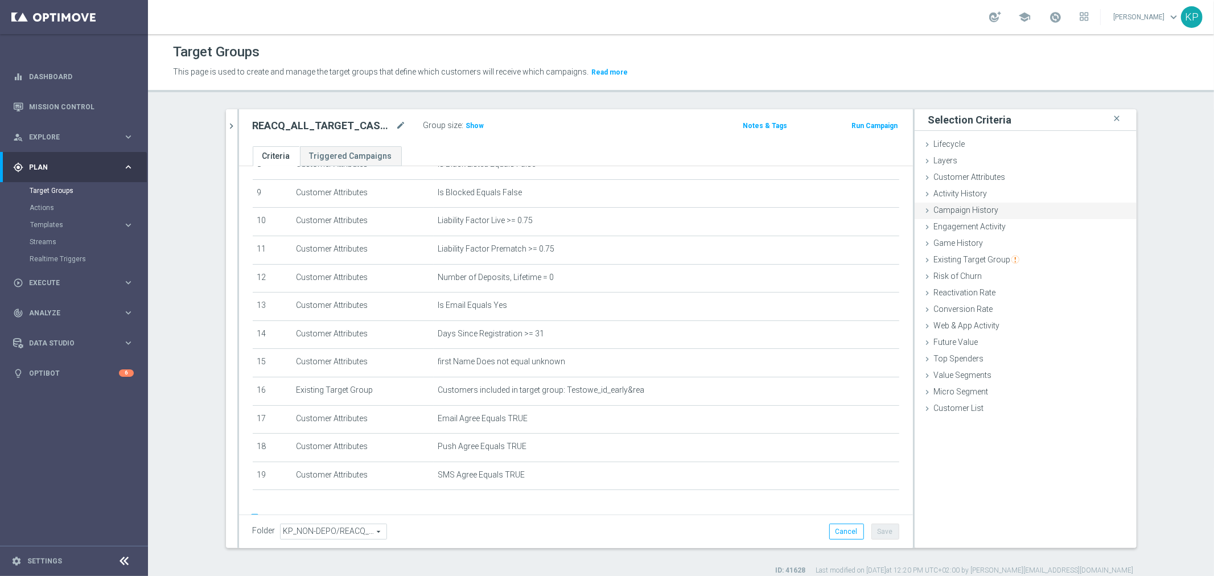
click at [995, 208] on div "Campaign History done" at bounding box center [1026, 211] width 222 height 17
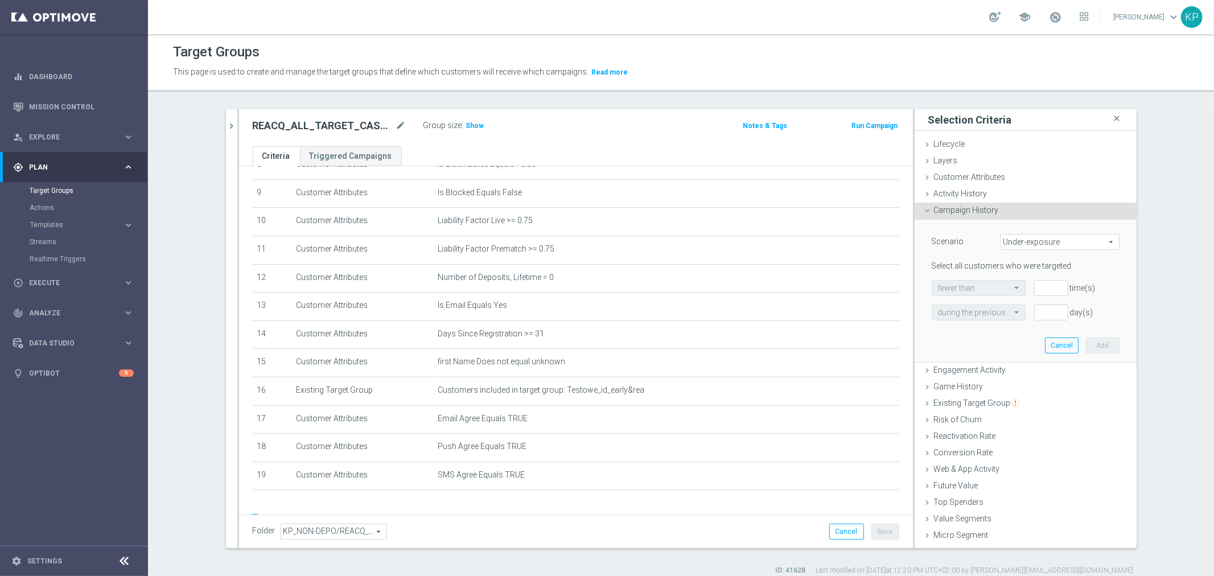
click at [1021, 235] on span "Under-exposure" at bounding box center [1059, 241] width 118 height 15
click at [1020, 324] on label "Custom" at bounding box center [1059, 317] width 118 height 15
type input "Custom"
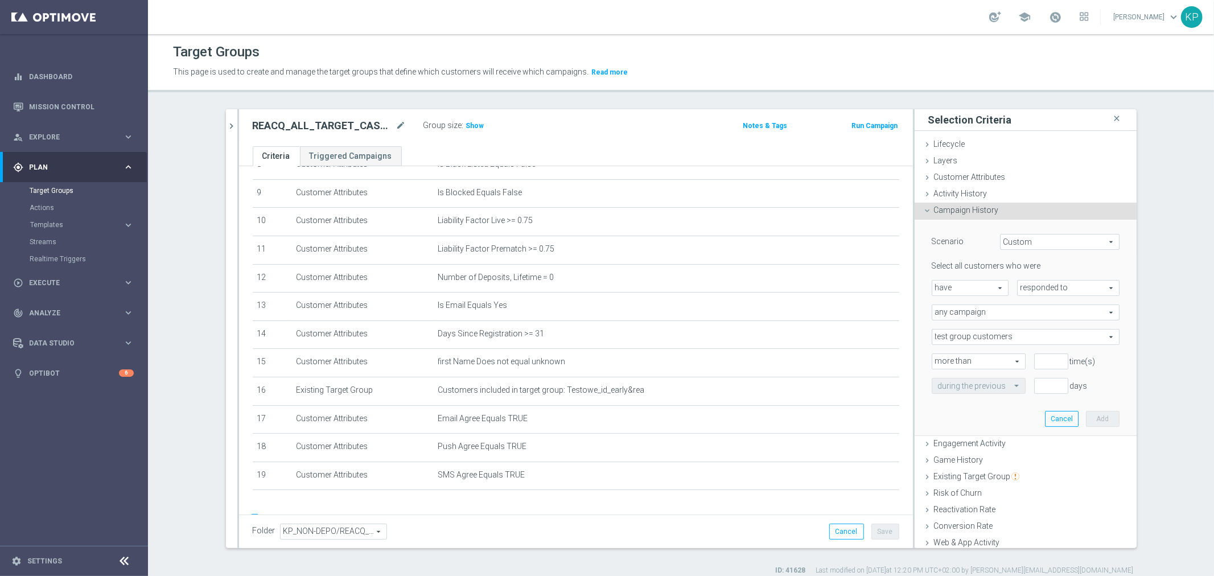
click at [1032, 287] on span "responded to" at bounding box center [1068, 288] width 101 height 15
click at [1032, 320] on span "been targeted with" at bounding box center [1068, 319] width 90 height 9
type input "been targeted with"
click at [1024, 307] on span "any campaign" at bounding box center [1025, 312] width 187 height 15
click at [1000, 354] on span "one or more actions" at bounding box center [1025, 358] width 175 height 9
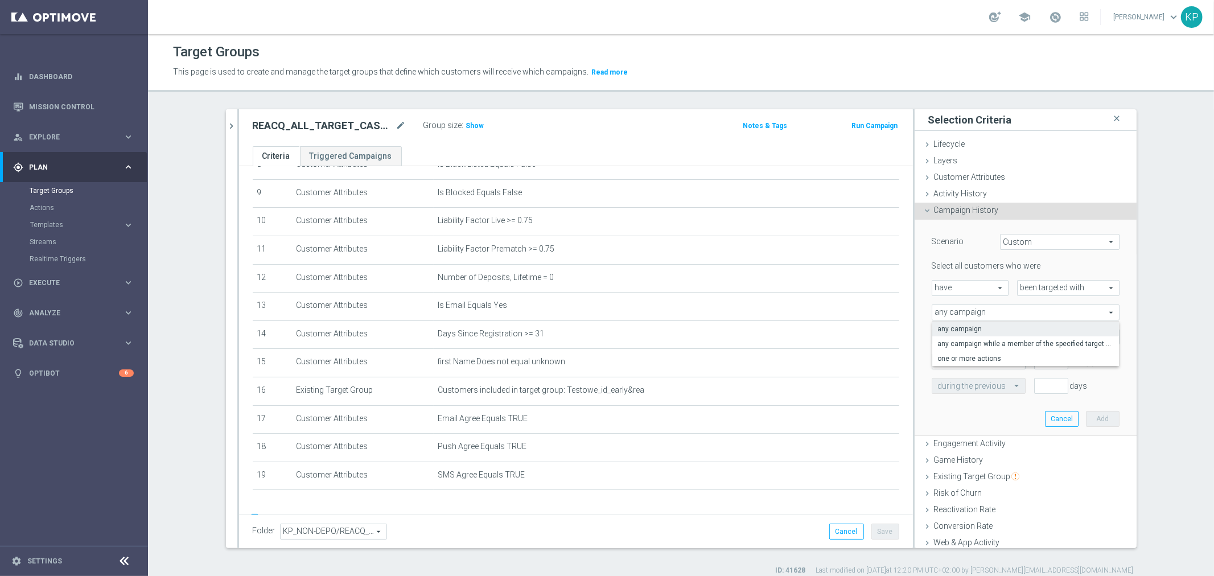
type input "one or more actions"
click at [996, 333] on span at bounding box center [1025, 337] width 187 height 15
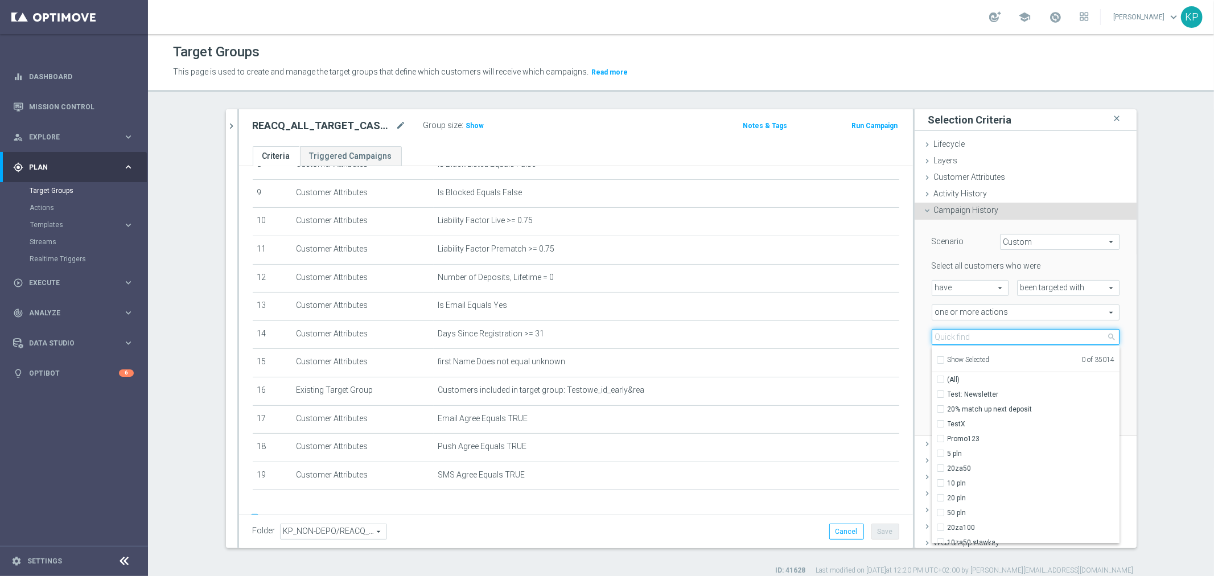
click at [996, 333] on input "search" at bounding box center [1026, 337] width 188 height 16
paste input "REACQ_ALL_TARGET_CASHBACK_100 DO 300ZL_101025"
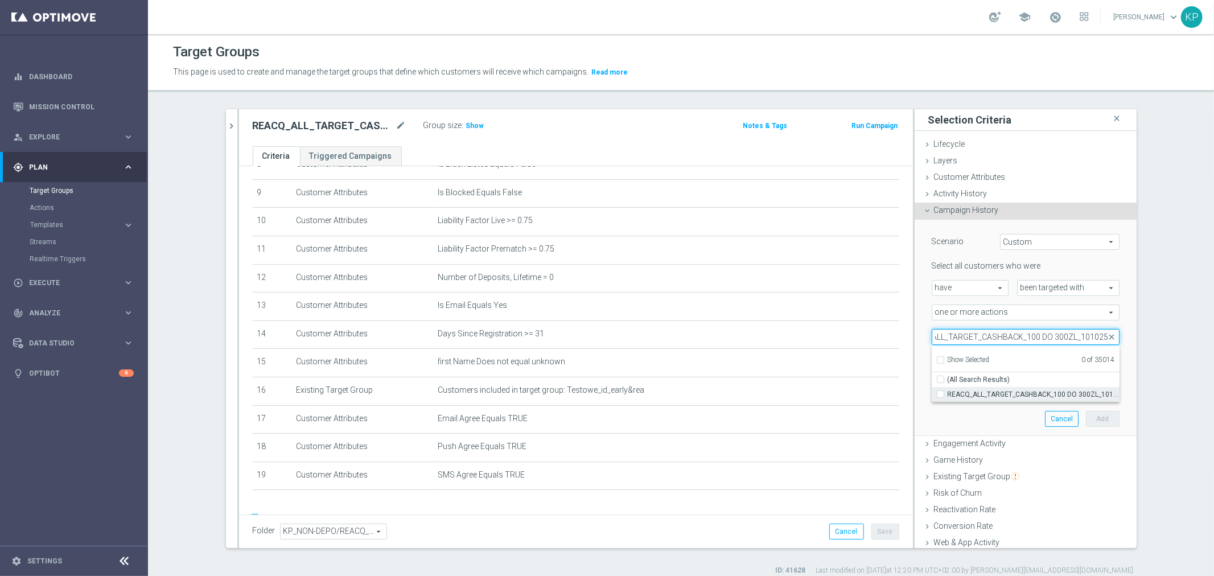
type input "REACQ_ALL_TARGET_CASHBACK_100 DO 300ZL_101025"
click at [993, 393] on span "REACQ_ALL_TARGET_CASHBACK_100 DO 300ZL_101025" at bounding box center [1034, 394] width 172 height 9
click at [948, 393] on input "REACQ_ALL_TARGET_CASHBACK_100 DO 300ZL_101025" at bounding box center [943, 393] width 7 height 7
checkbox input "true"
type input "REACQ_ALL_TARGET_CASHBACK_100 DO 300ZL_101025"
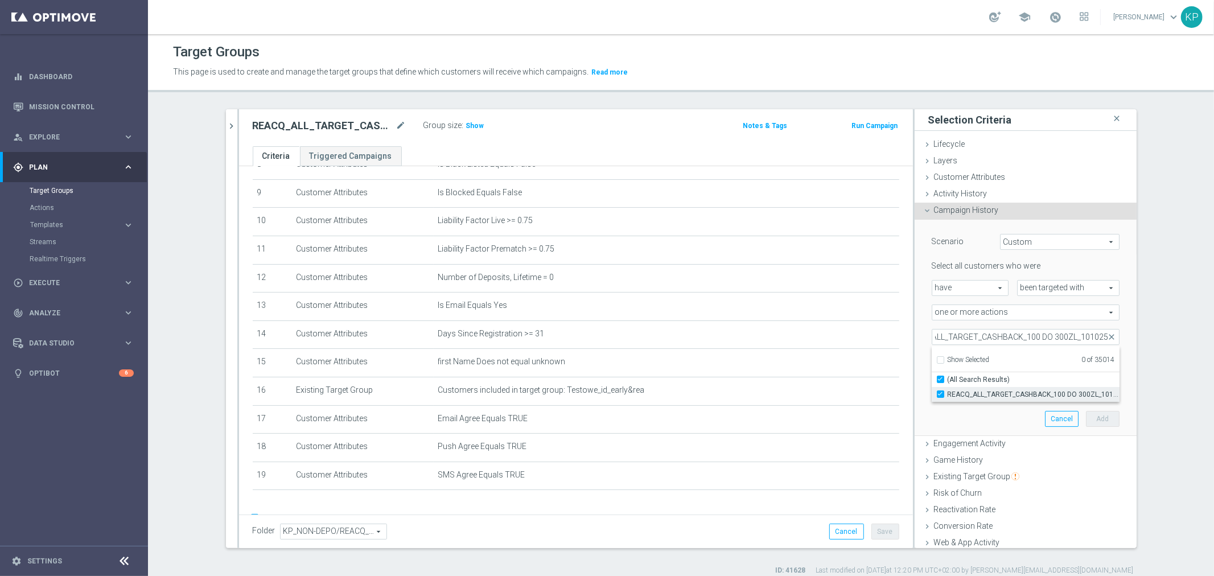
checkbox input "true"
click at [1118, 356] on div "Scenario Custom Custom arrow_drop_down search Select all customers who were hav…" at bounding box center [1026, 328] width 222 height 217
click at [979, 361] on span "more than" at bounding box center [978, 361] width 93 height 15
click at [960, 401] on label "exactly" at bounding box center [978, 407] width 93 height 15
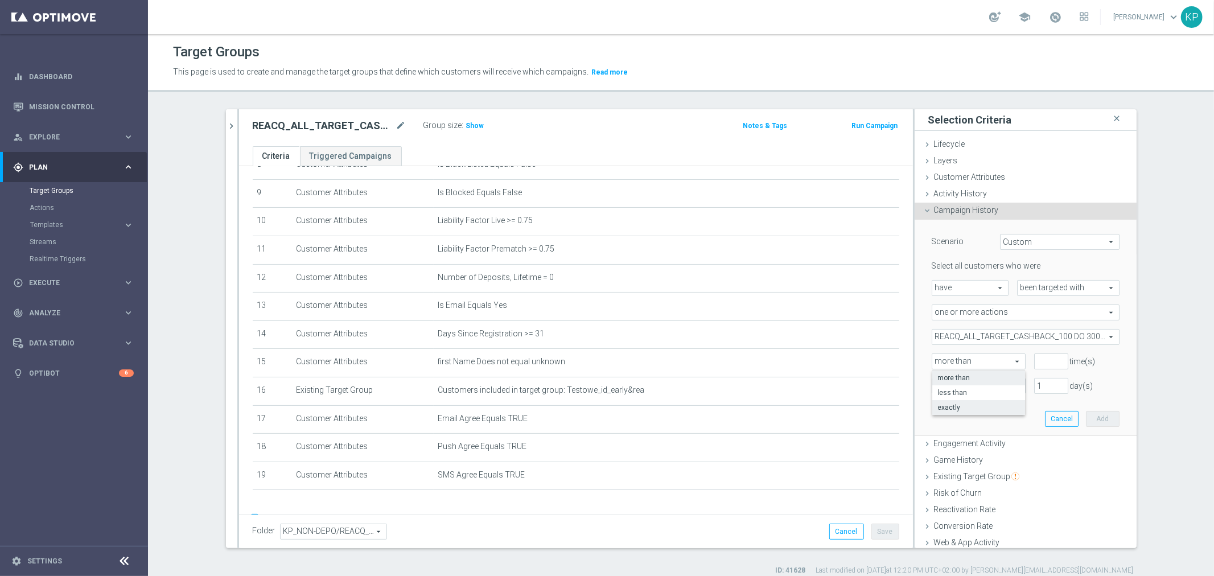
type input "exactly"
click at [1034, 361] on input "number" at bounding box center [1051, 361] width 34 height 16
type input "1"
click at [971, 388] on input "text" at bounding box center [967, 386] width 59 height 10
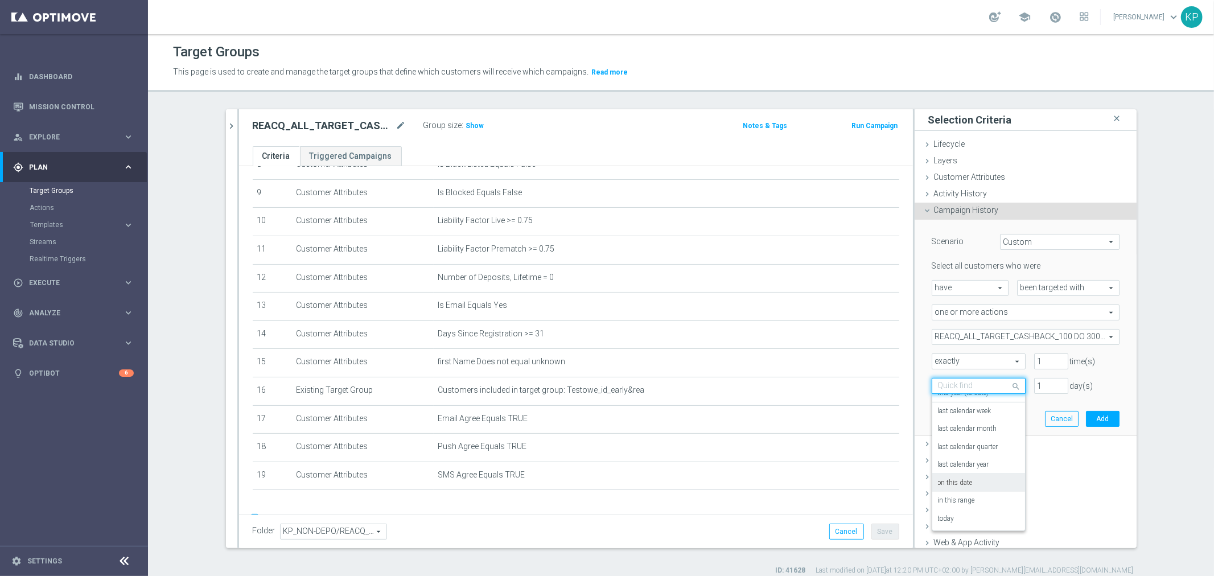
click at [964, 479] on label "on this date" at bounding box center [955, 483] width 35 height 9
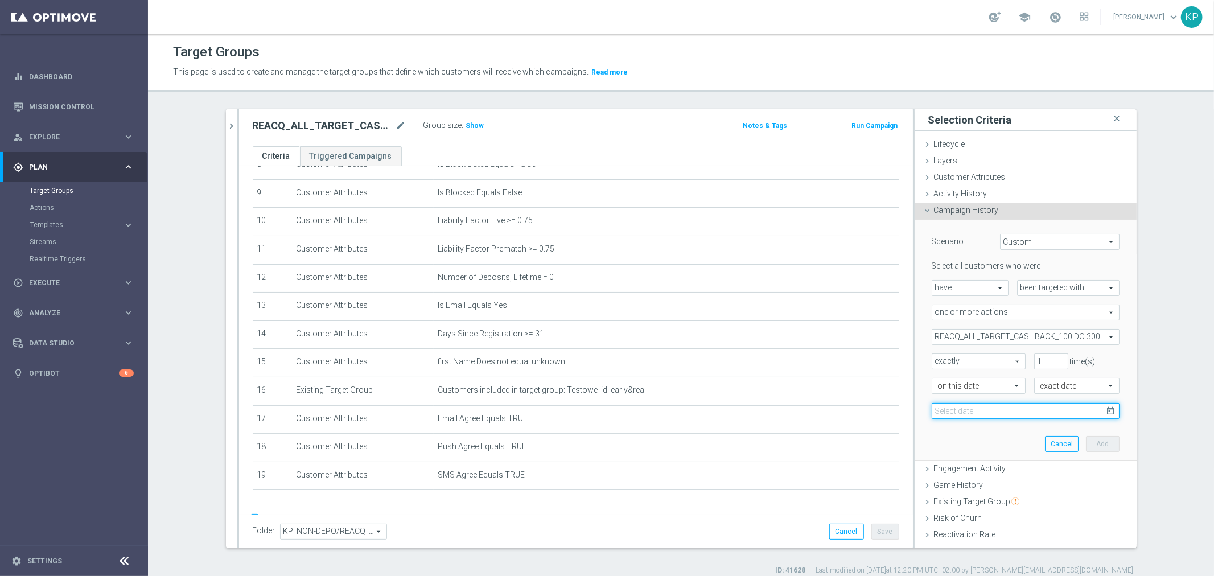
click at [994, 411] on input at bounding box center [1026, 411] width 188 height 16
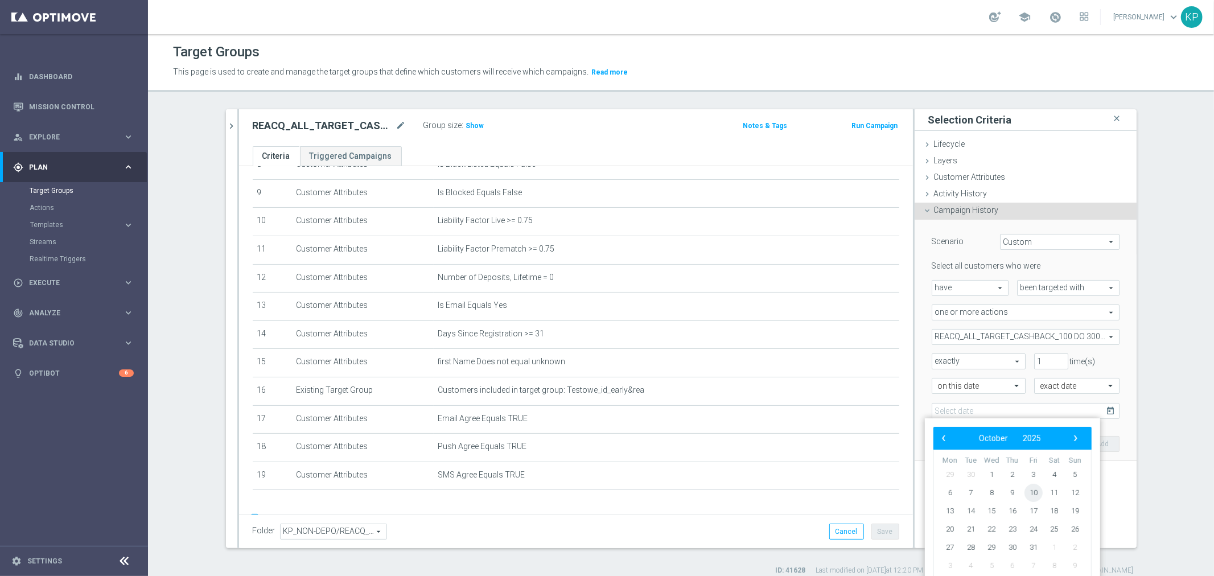
click at [1028, 493] on span "10" at bounding box center [1033, 493] width 18 height 18
type input "[DATE]"
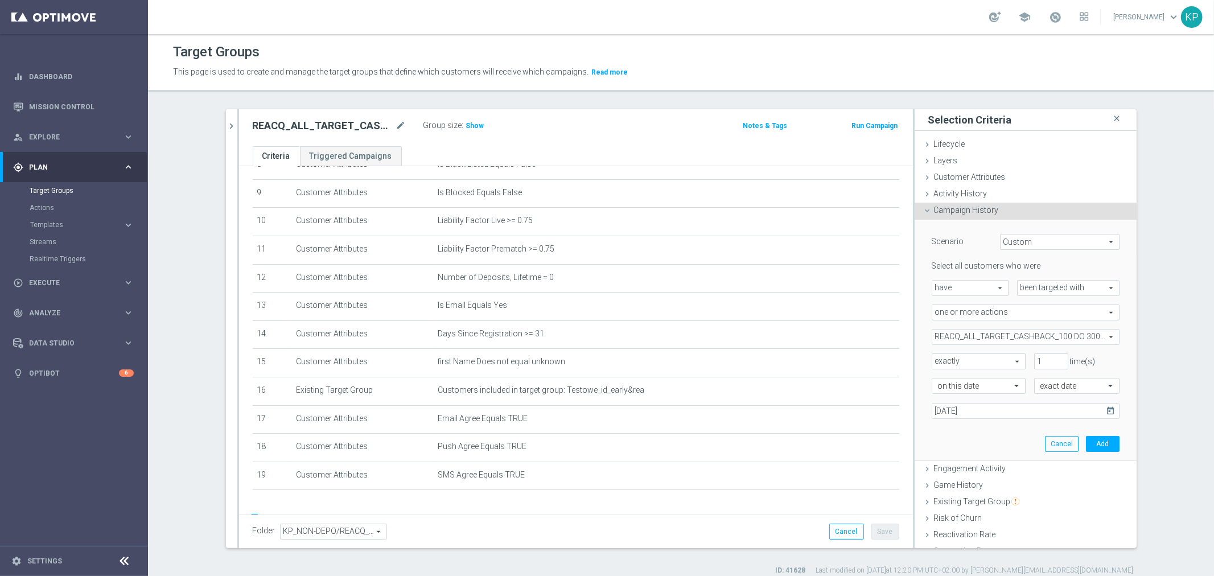
click at [1150, 410] on div "search more_vert Prioritize Customer Target Groups library_add create_new_folde…" at bounding box center [681, 342] width 956 height 466
click at [1086, 442] on button "Add" at bounding box center [1103, 444] width 34 height 16
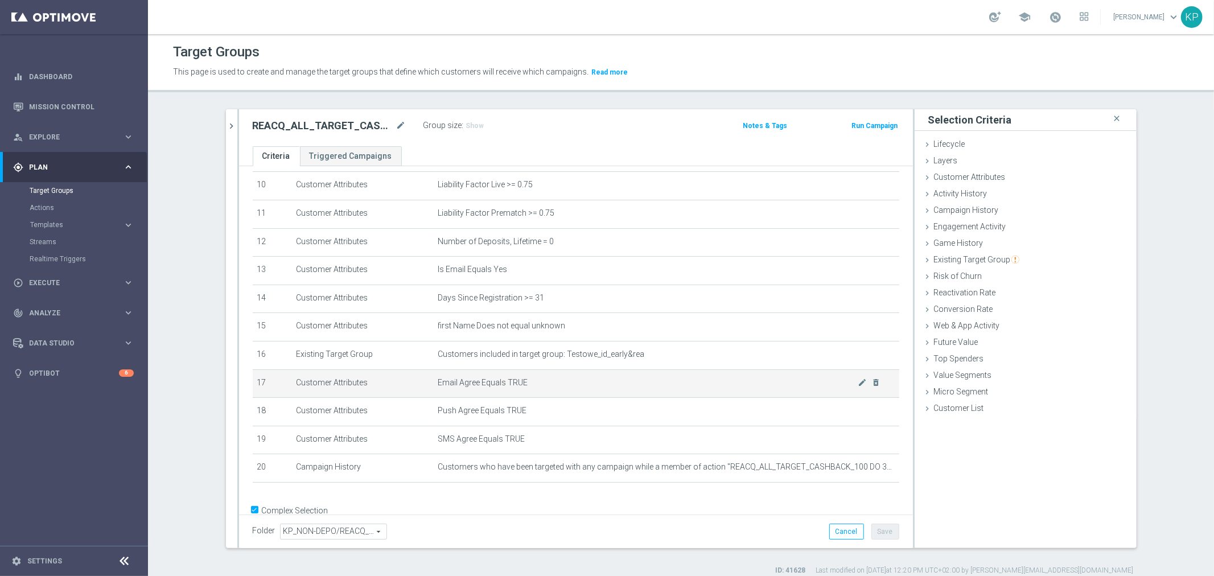
scroll to position [308, 0]
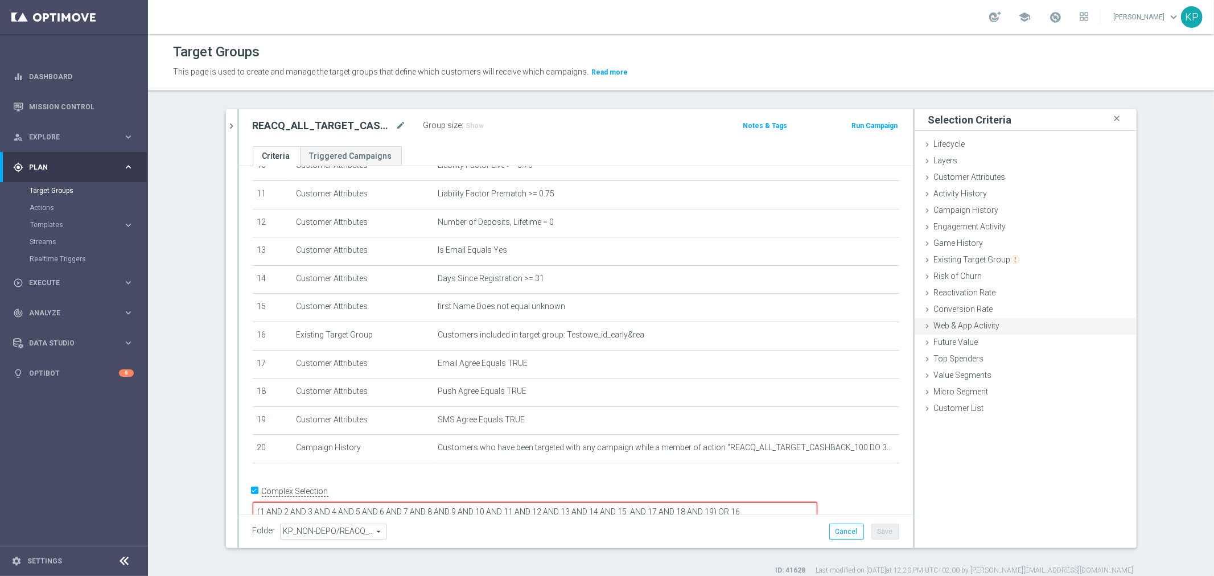
click at [945, 324] on span "Web & App Activity" at bounding box center [967, 325] width 66 height 9
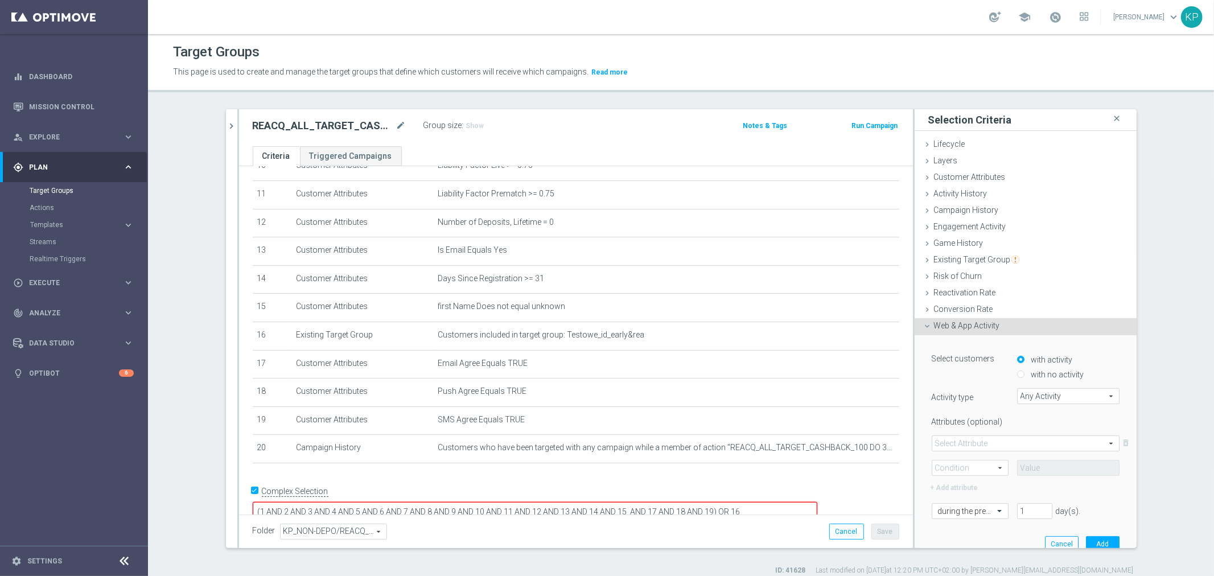
click at [1017, 372] on input "with no activity" at bounding box center [1020, 374] width 7 height 7
radio input "true"
click at [1026, 399] on span "Any Activity" at bounding box center [1068, 396] width 101 height 15
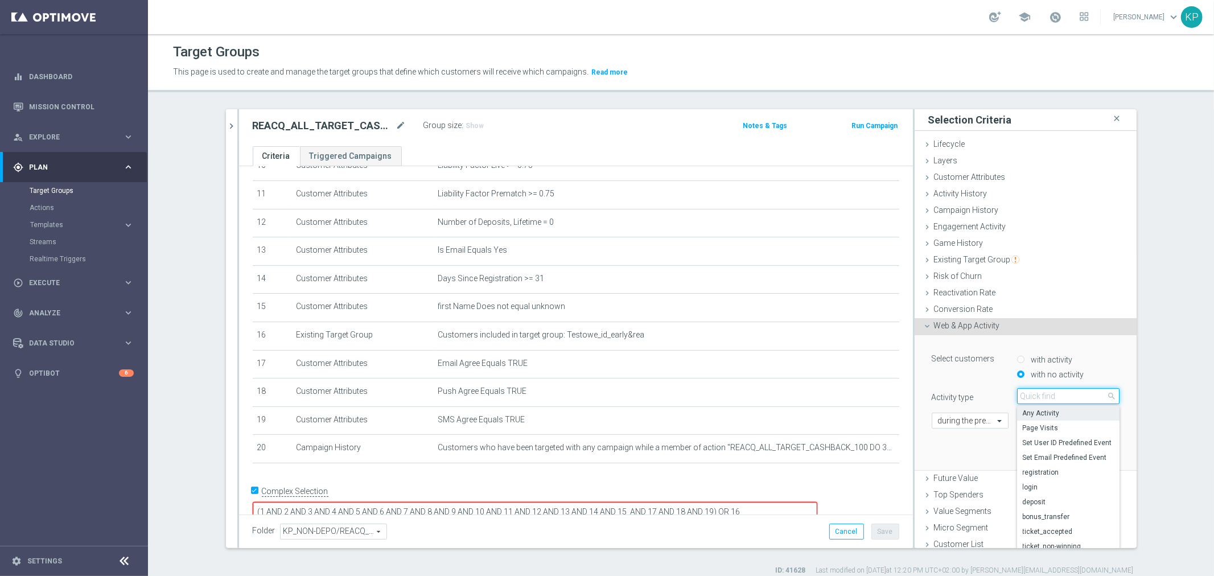
click at [1040, 394] on input "search" at bounding box center [1068, 396] width 102 height 16
type input "ca"
click at [1039, 409] on span "campaign_opt_in" at bounding box center [1068, 413] width 91 height 9
type input "campaign_opt_in"
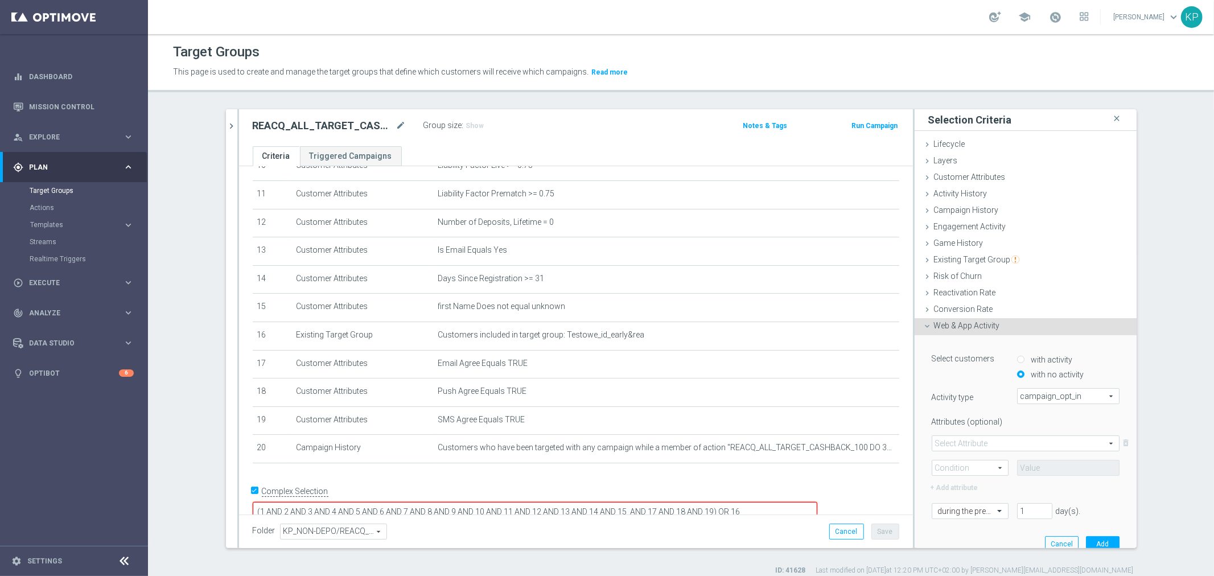
click at [991, 441] on span at bounding box center [1025, 443] width 187 height 15
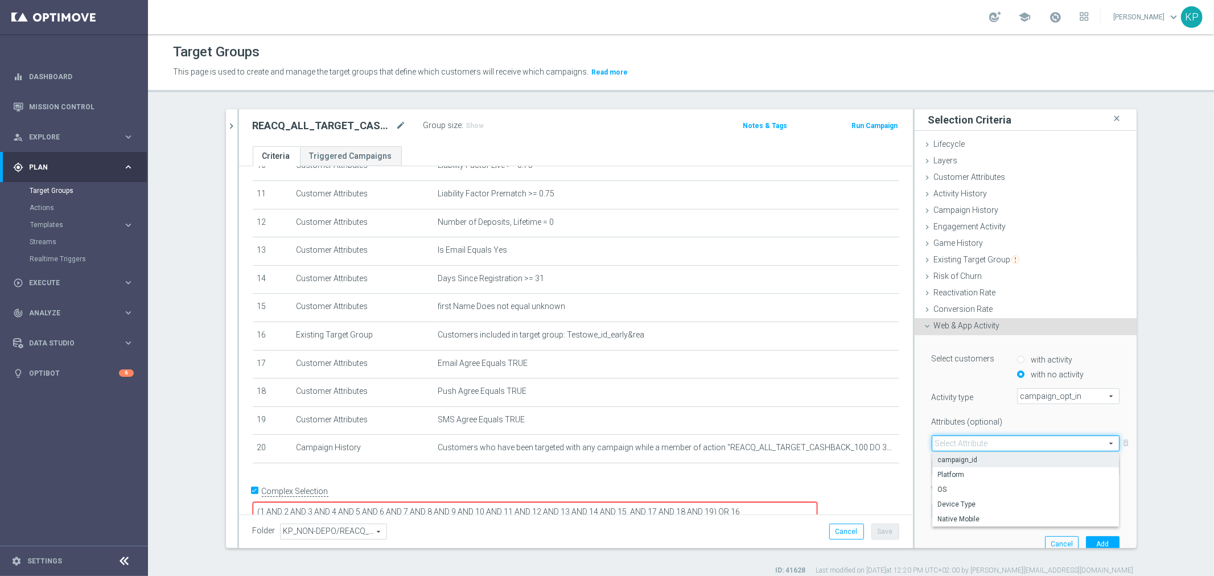
click at [977, 462] on span "campaign_id" at bounding box center [1025, 459] width 175 height 9
type input "campaign_id"
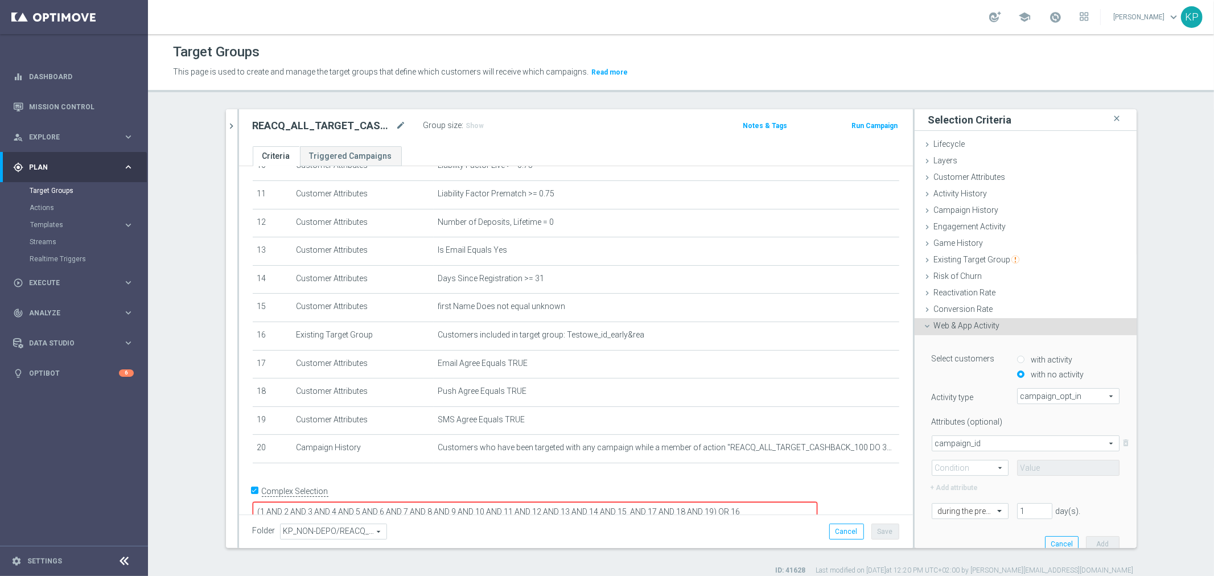
click at [975, 470] on span at bounding box center [970, 467] width 76 height 15
click at [966, 483] on span "=" at bounding box center [970, 484] width 64 height 9
type input "="
click at [1022, 463] on input at bounding box center [1068, 468] width 102 height 16
paste input "189049"
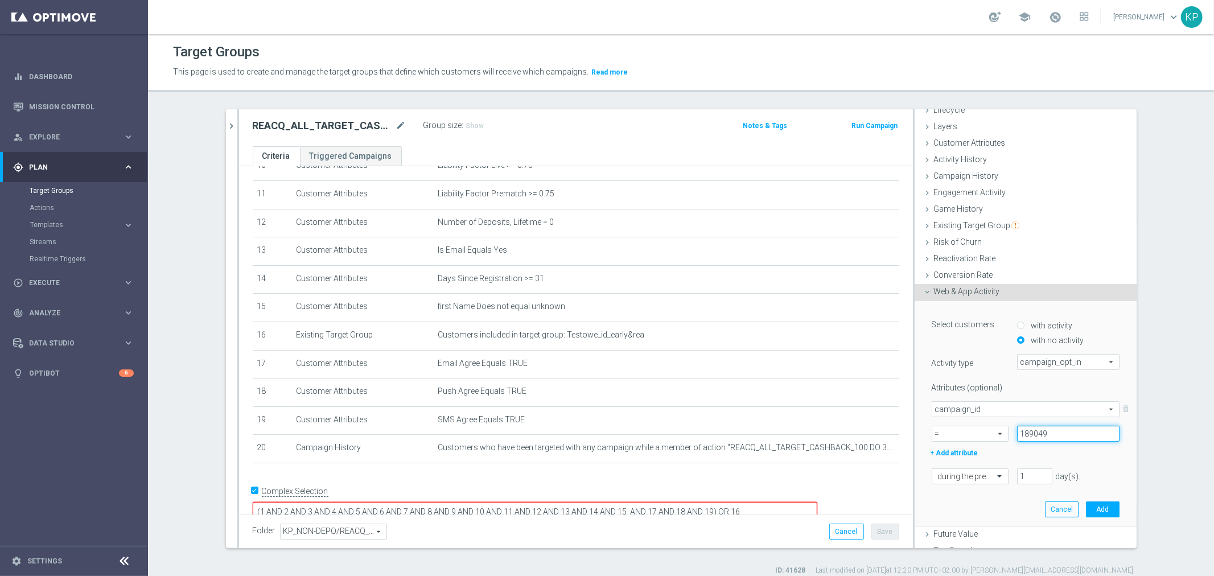
scroll to position [94, 0]
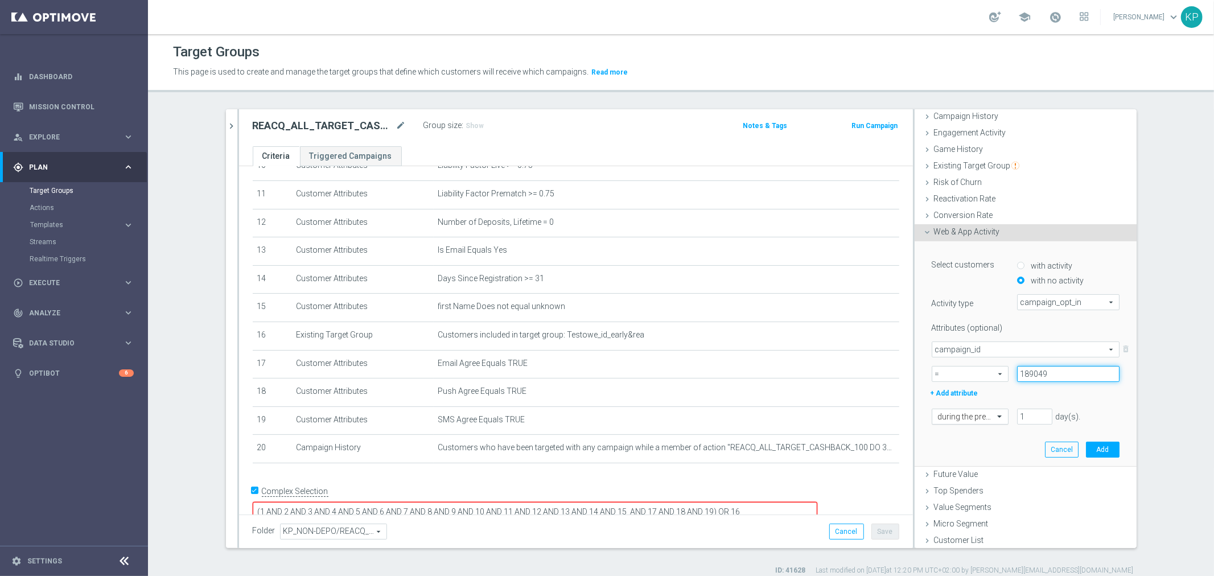
type input "189049"
click at [966, 409] on div "during the previous" at bounding box center [970, 417] width 77 height 16
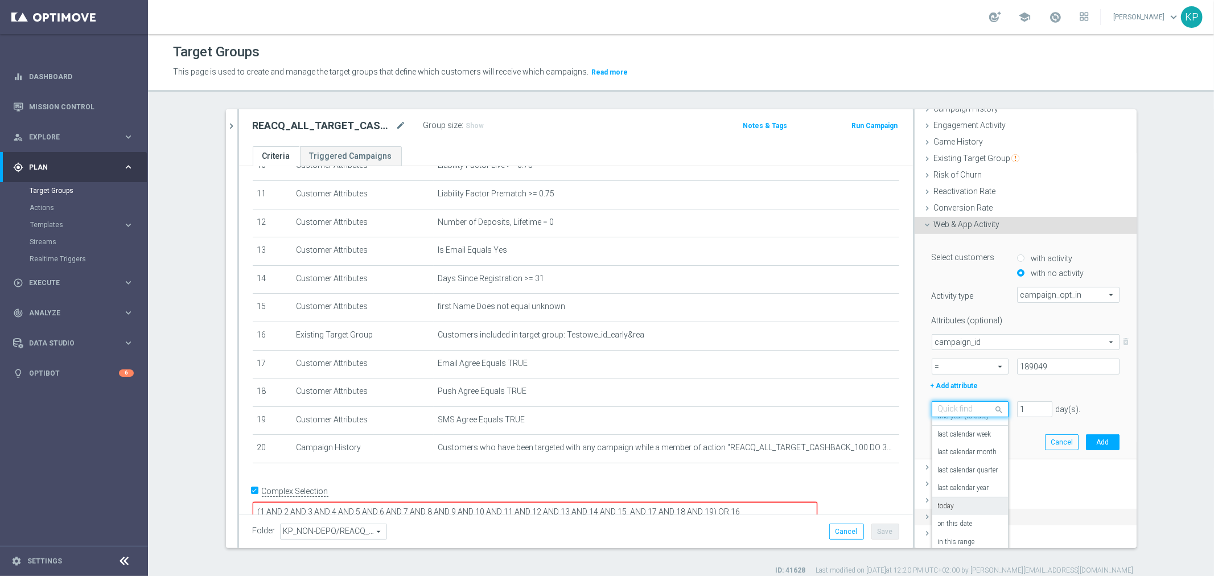
scroll to position [106, 0]
click at [963, 533] on label "in this range" at bounding box center [956, 537] width 37 height 9
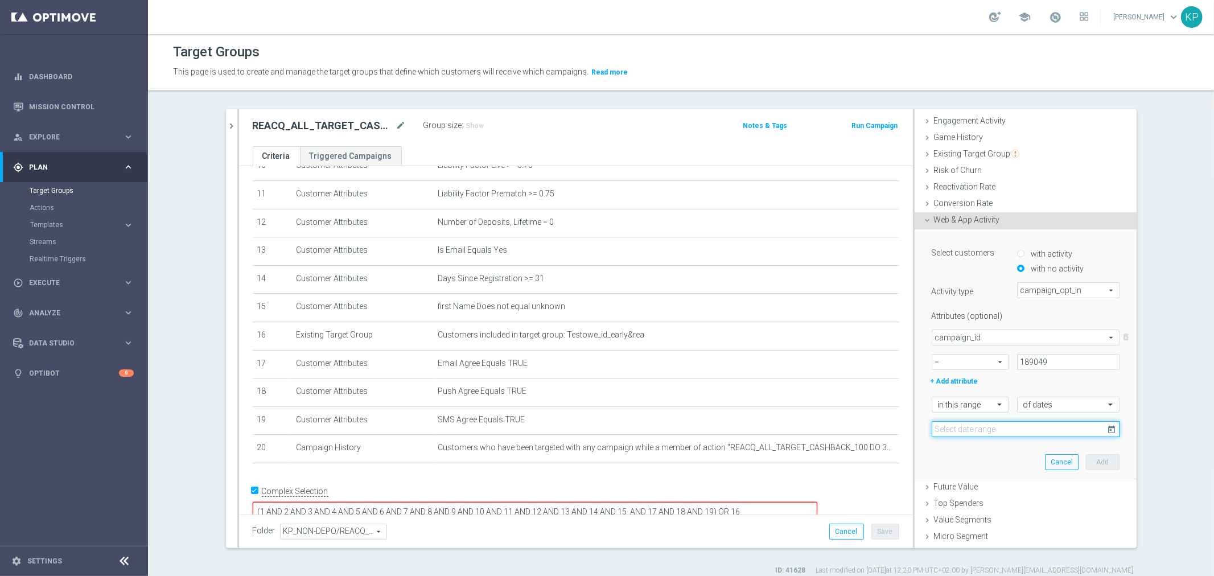
click at [1015, 428] on input at bounding box center [1026, 429] width 188 height 16
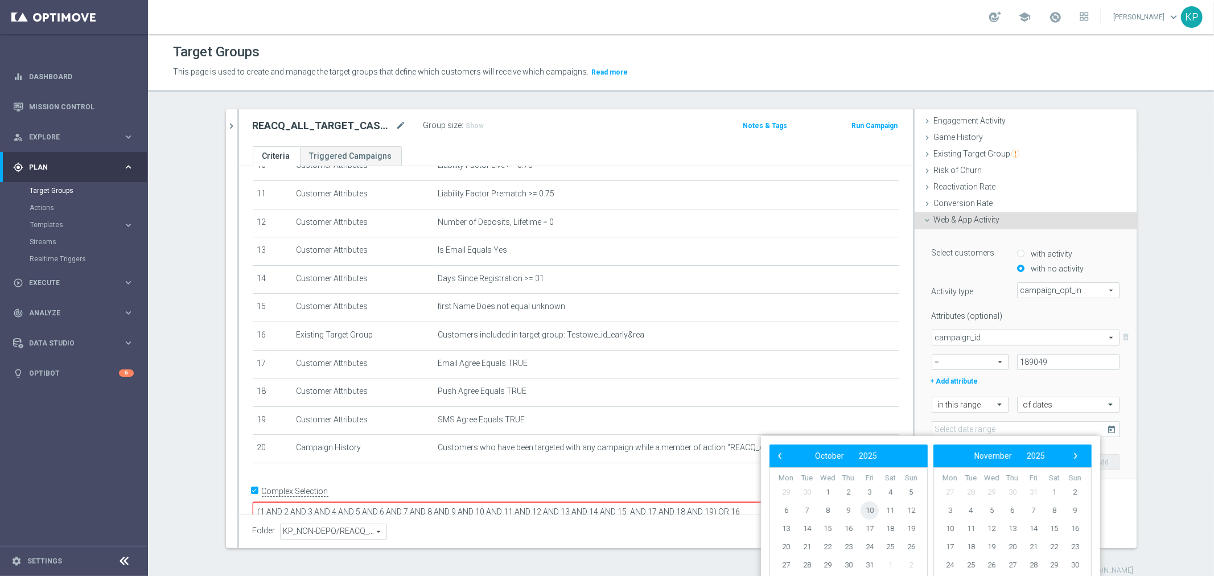
click at [868, 508] on span "10" at bounding box center [869, 510] width 18 height 18
click at [885, 508] on span "11" at bounding box center [890, 510] width 18 height 18
type input "[DATE] - [DATE]"
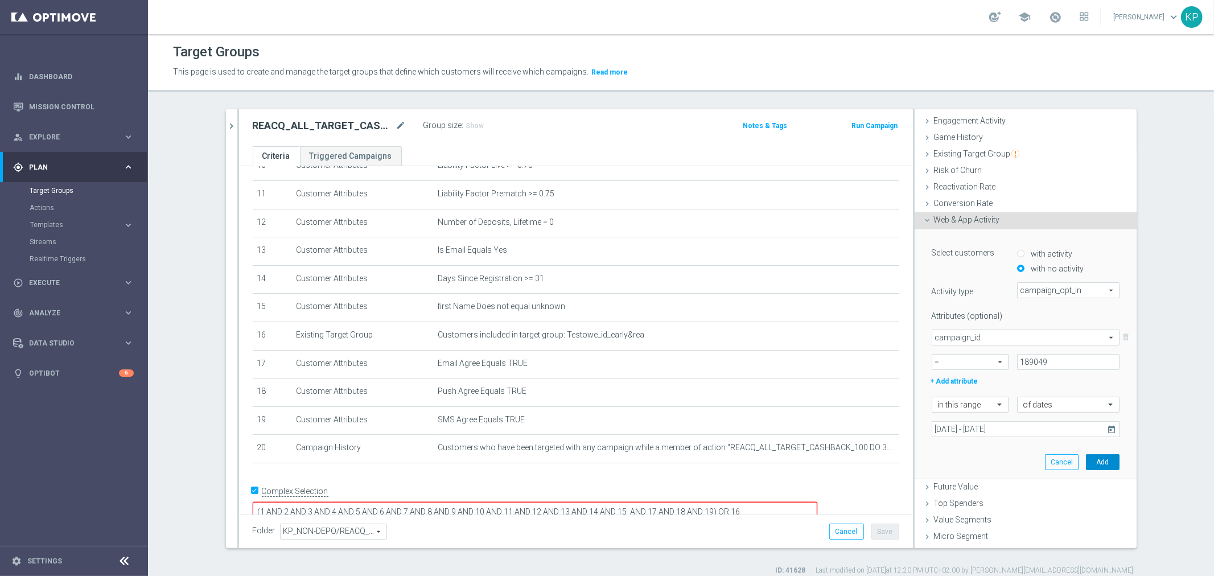
click at [1086, 462] on button "Add" at bounding box center [1103, 462] width 34 height 16
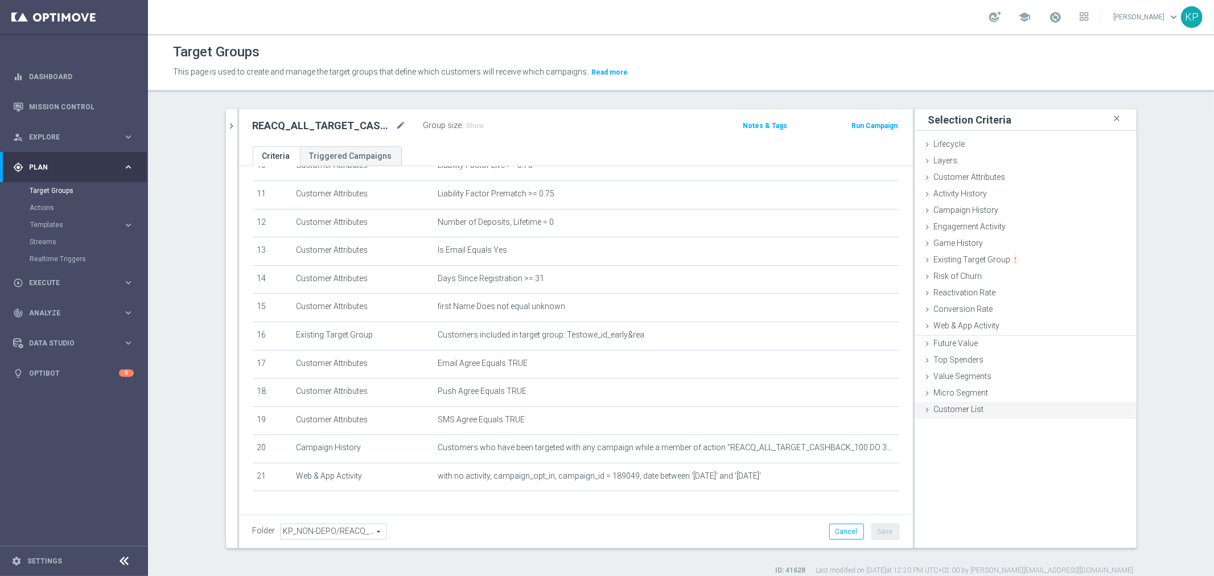
scroll to position [0, 0]
click at [972, 329] on span "Web & App Activity" at bounding box center [967, 325] width 66 height 9
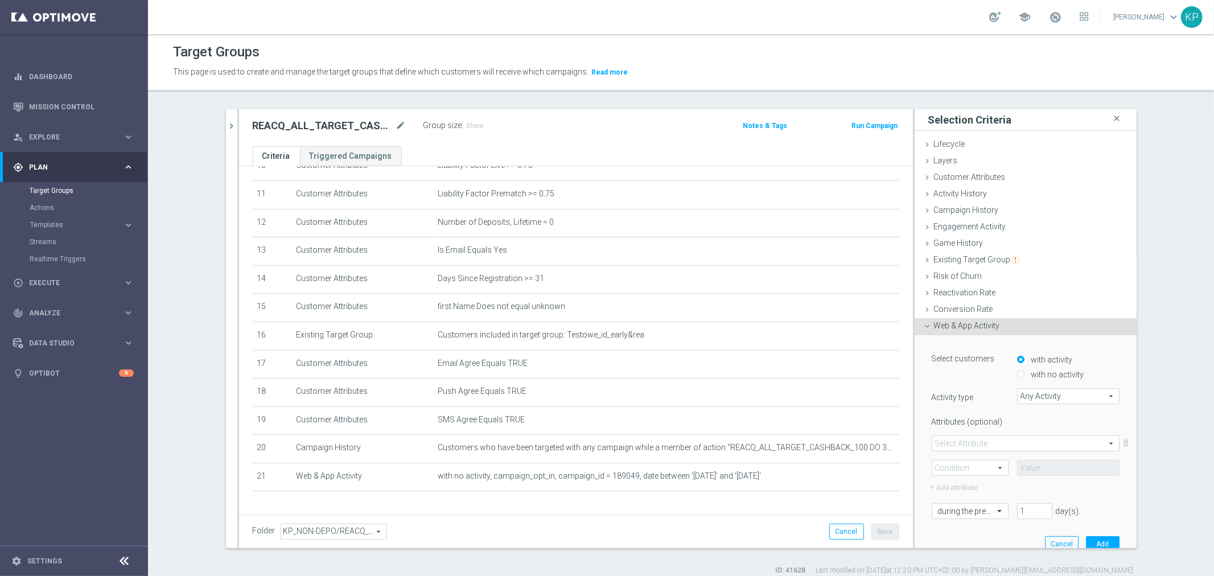
click at [1017, 372] on input "with no activity" at bounding box center [1020, 374] width 7 height 7
radio input "true"
click at [1026, 391] on span "Any Activity" at bounding box center [1068, 396] width 101 height 15
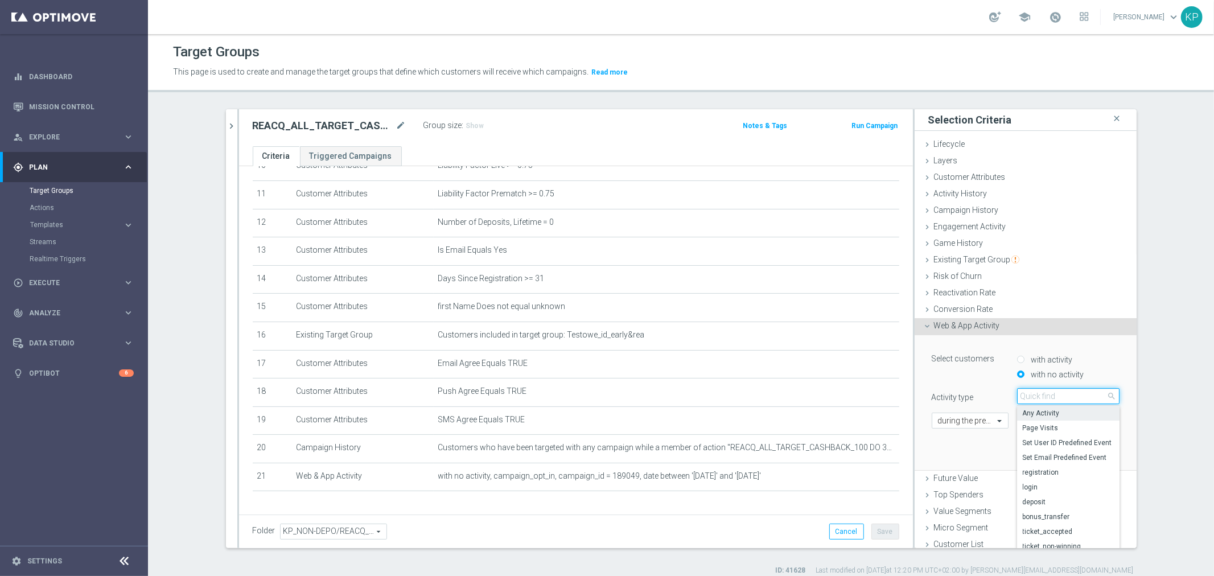
click at [1025, 396] on input "search" at bounding box center [1068, 396] width 102 height 16
type input "ca"
click at [1028, 413] on span "campaign_opt_in" at bounding box center [1068, 413] width 91 height 9
type input "campaign_opt_in"
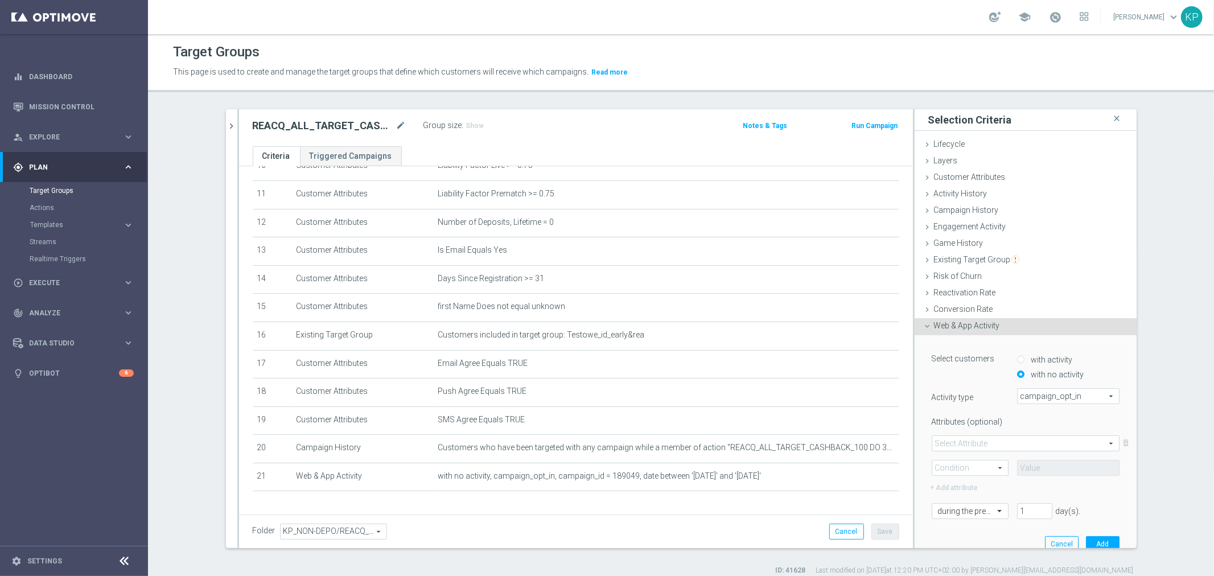
click at [982, 446] on span at bounding box center [1025, 443] width 187 height 15
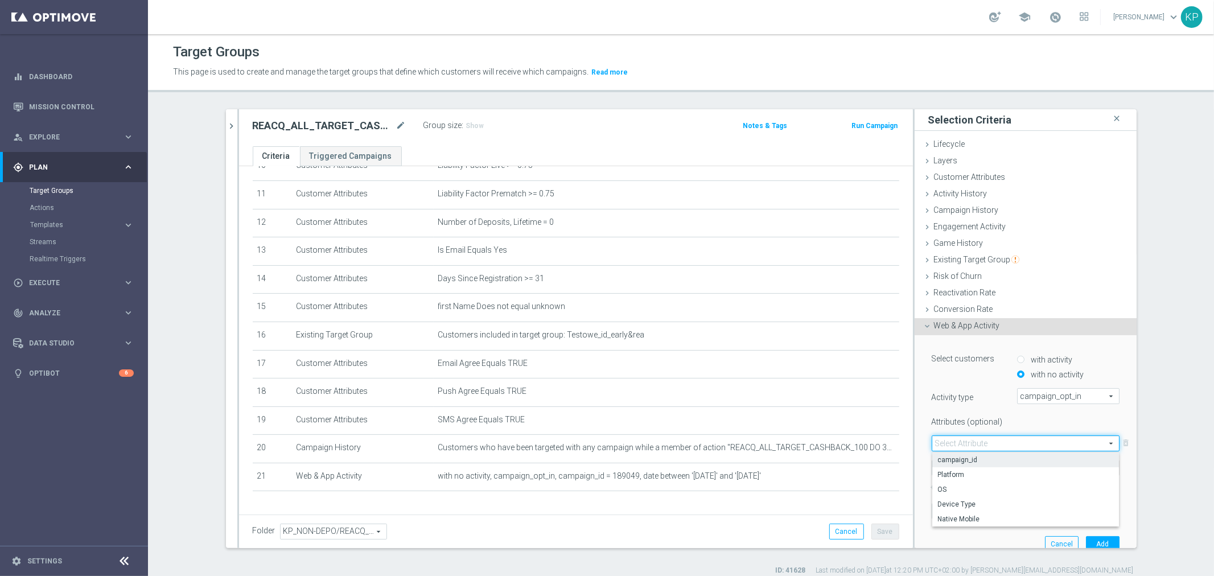
click at [971, 461] on span "campaign_id" at bounding box center [1025, 459] width 175 height 9
type input "campaign_id"
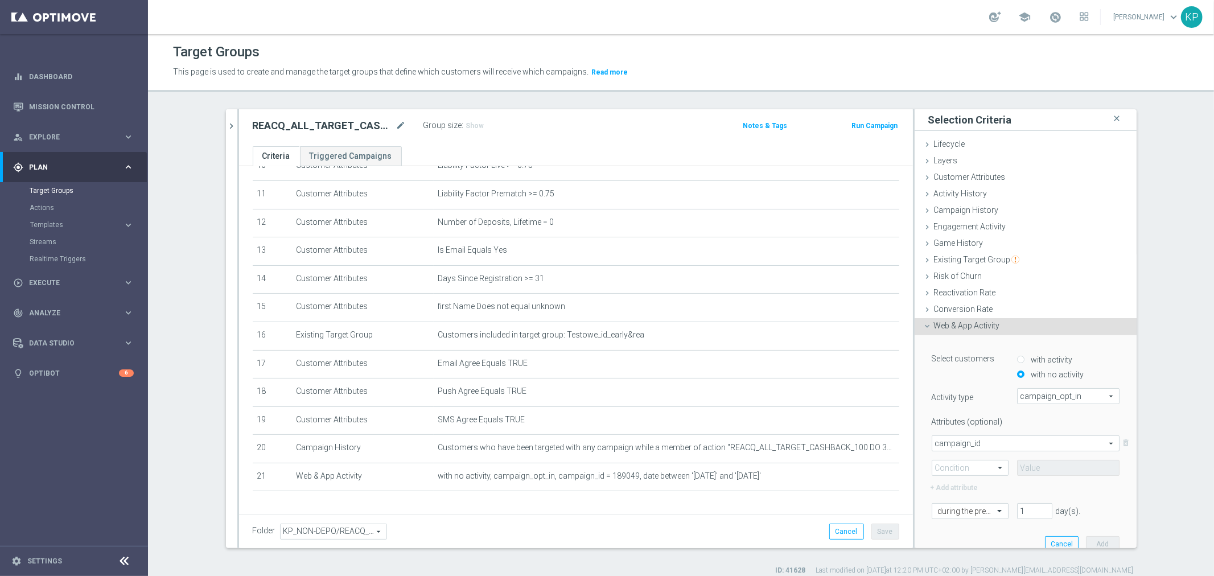
drag, startPoint x: 971, startPoint y: 462, endPoint x: 970, endPoint y: 471, distance: 9.1
click at [970, 462] on span at bounding box center [970, 467] width 76 height 15
click at [962, 482] on span "=" at bounding box center [970, 484] width 64 height 9
type input "="
click at [1030, 467] on input at bounding box center [1068, 468] width 102 height 16
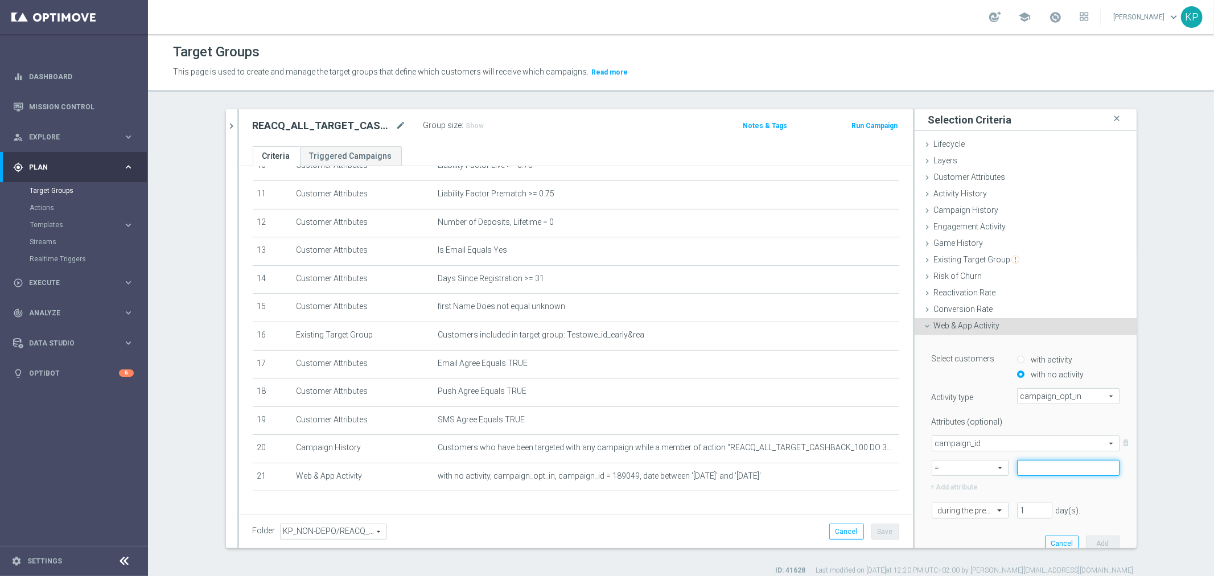
paste input "189049"
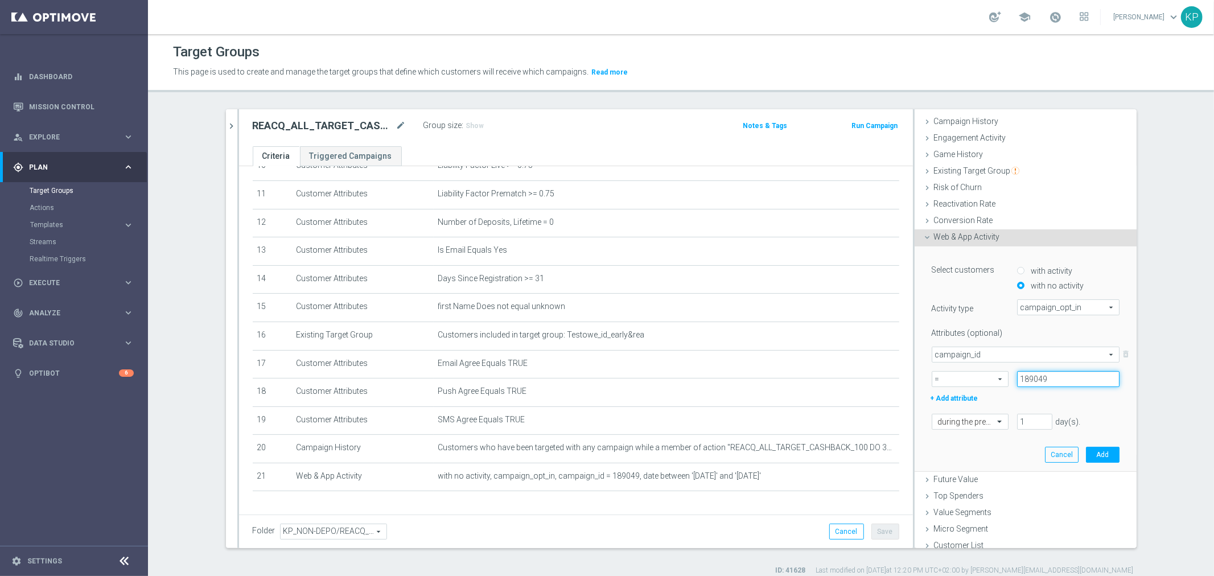
scroll to position [94, 0]
type input "189049"
click at [981, 418] on div at bounding box center [970, 417] width 76 height 10
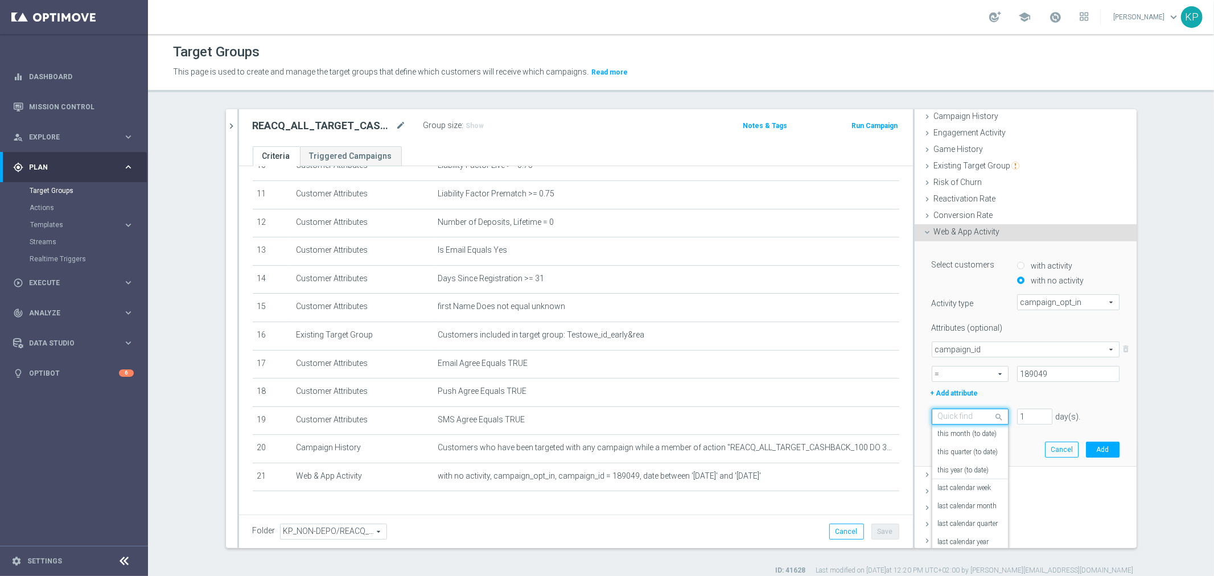
scroll to position [100, 0]
click at [960, 505] on div "today" at bounding box center [970, 514] width 64 height 18
click at [1086, 444] on button "Add" at bounding box center [1103, 450] width 34 height 16
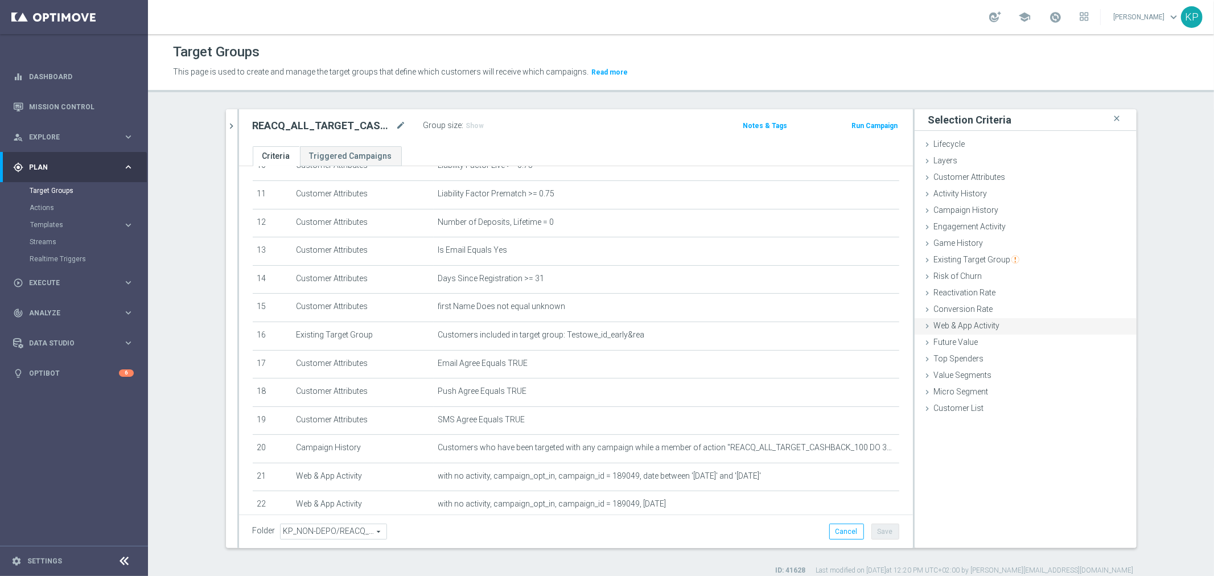
click at [971, 321] on span "Web & App Activity" at bounding box center [967, 325] width 66 height 9
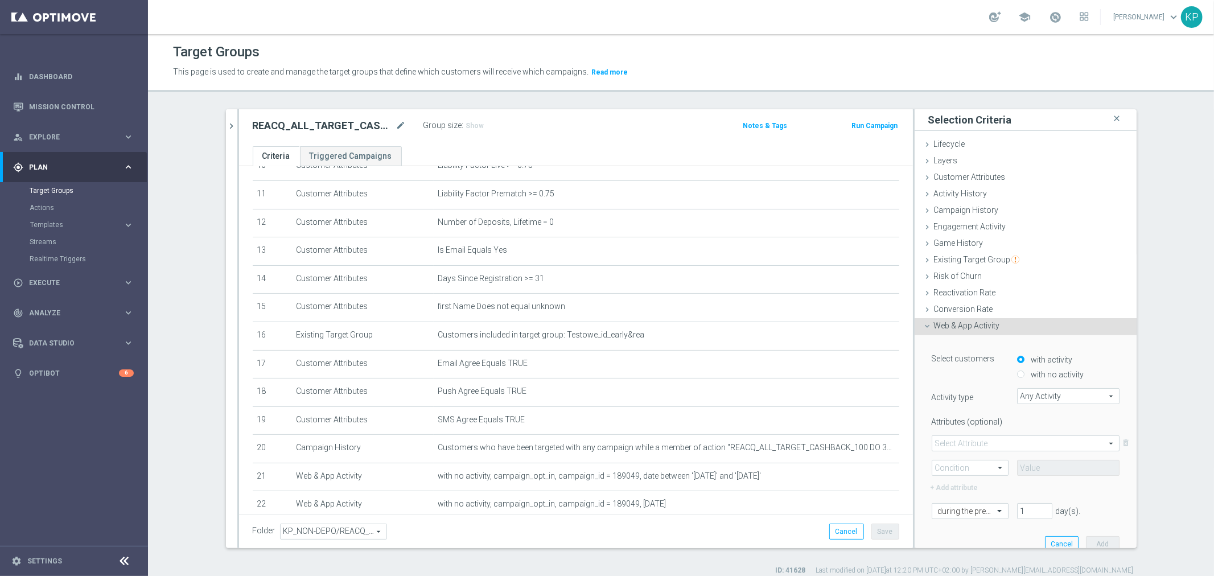
click at [1028, 372] on label "with no activity" at bounding box center [1056, 374] width 56 height 10
click at [1017, 373] on div "with no activity" at bounding box center [1068, 372] width 102 height 15
click at [1017, 373] on input "with no activity" at bounding box center [1020, 374] width 7 height 7
radio input "true"
click at [1020, 389] on span "Any Activity" at bounding box center [1068, 396] width 101 height 15
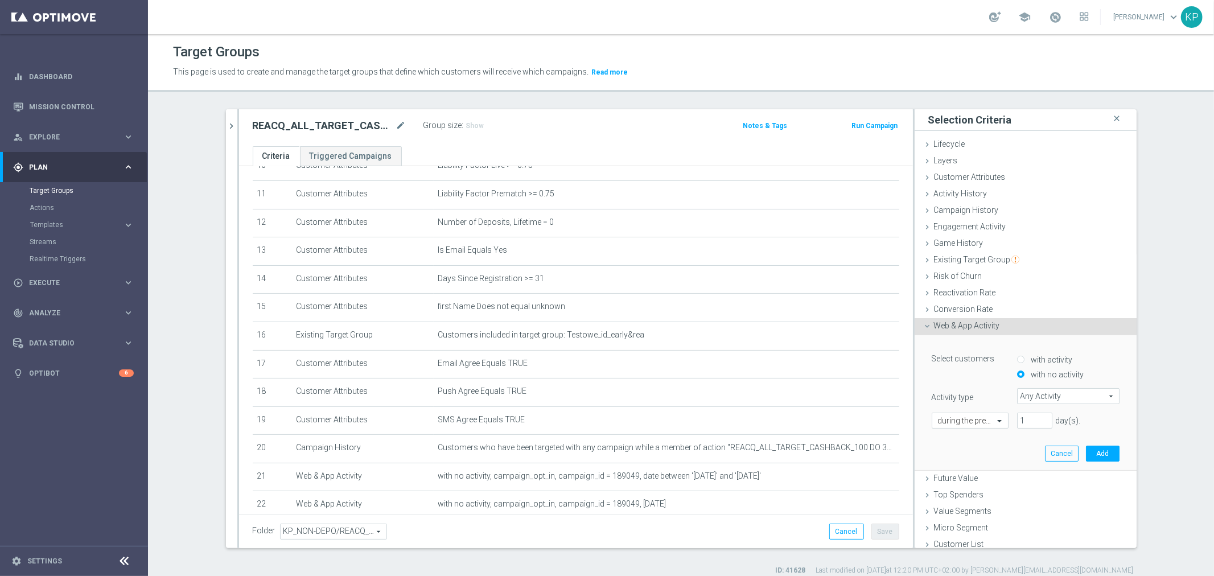
click at [0, 0] on input "search" at bounding box center [0, 0] width 0 height 0
drag, startPoint x: 1027, startPoint y: 396, endPoint x: 987, endPoint y: 390, distance: 39.7
click at [987, 390] on div "Activity type Any Activity Any Activity arrow_drop_down ce close ticket_accepte…" at bounding box center [1025, 396] width 205 height 16
type input "ce"
click at [1036, 392] on span "Any Activity" at bounding box center [1068, 396] width 101 height 15
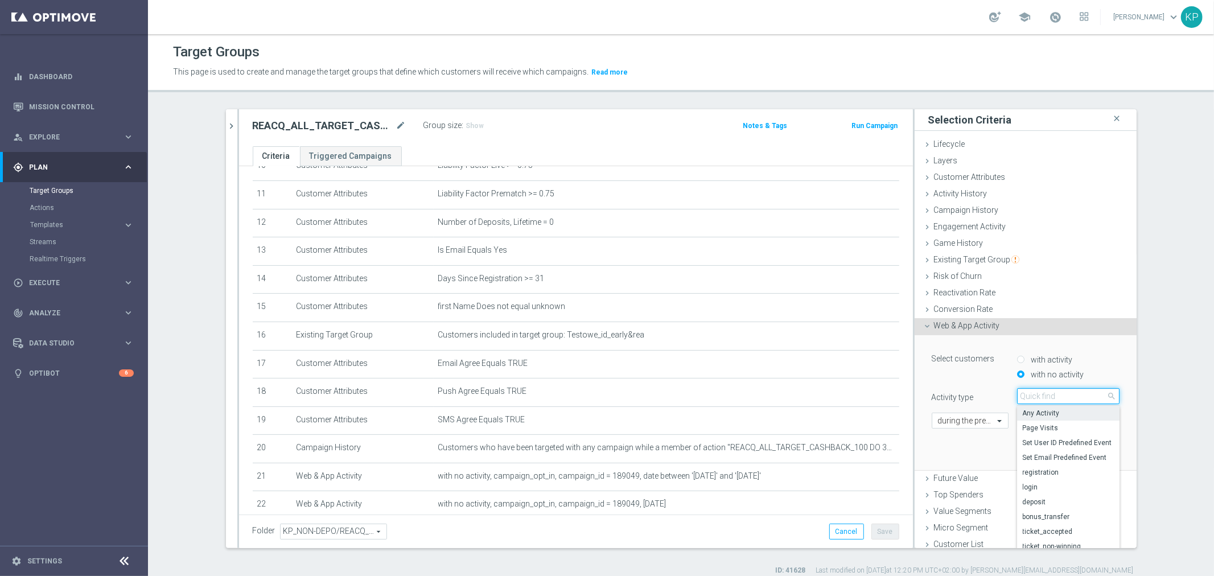
click at [1034, 394] on input "search" at bounding box center [1068, 396] width 102 height 16
type input "de"
click at [1033, 438] on span "deposit" at bounding box center [1068, 442] width 91 height 9
type input "deposit"
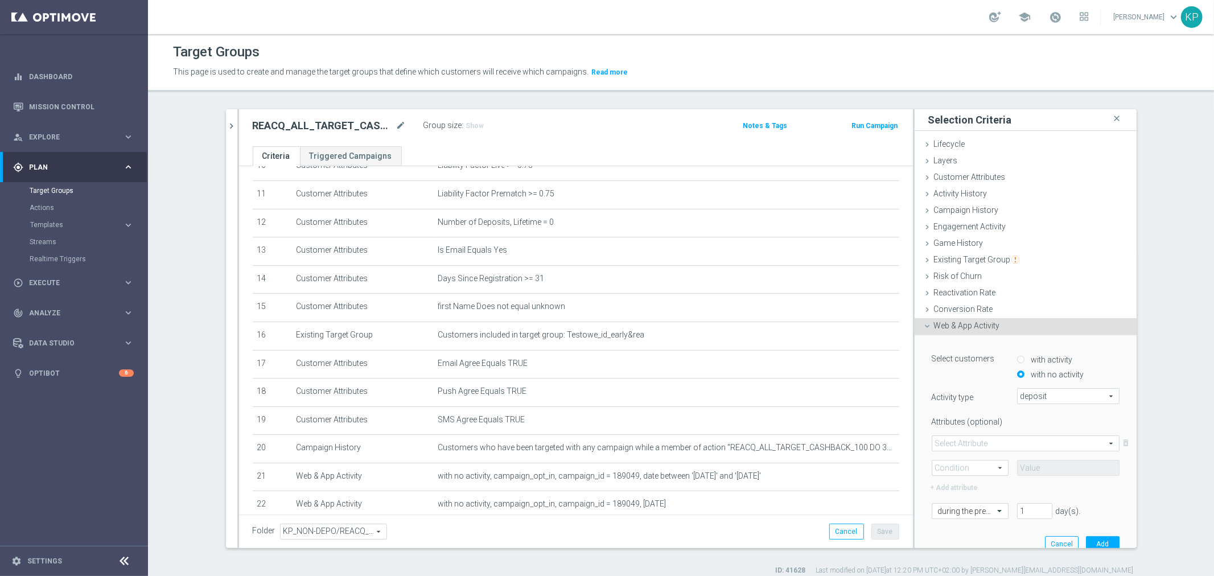
click at [1010, 439] on span at bounding box center [1025, 443] width 187 height 15
click at [1006, 419] on div "Attributes (optional)" at bounding box center [1025, 420] width 205 height 14
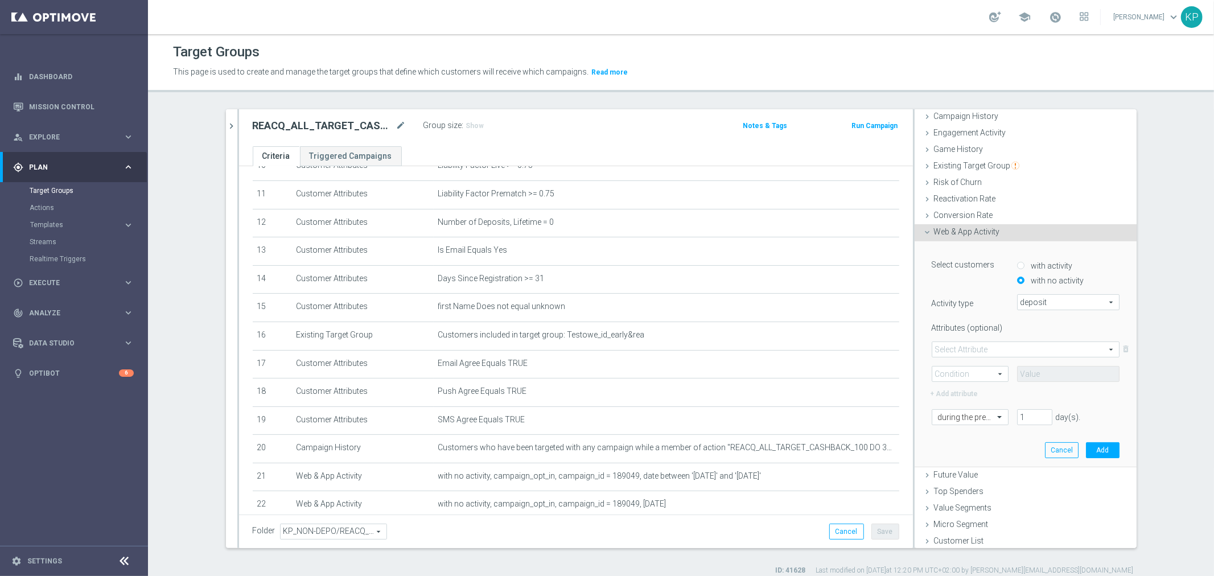
scroll to position [94, 0]
click at [994, 419] on span at bounding box center [1001, 416] width 14 height 10
click at [965, 512] on div "today" at bounding box center [970, 514] width 64 height 18
click at [1086, 445] on button "Add" at bounding box center [1103, 450] width 34 height 16
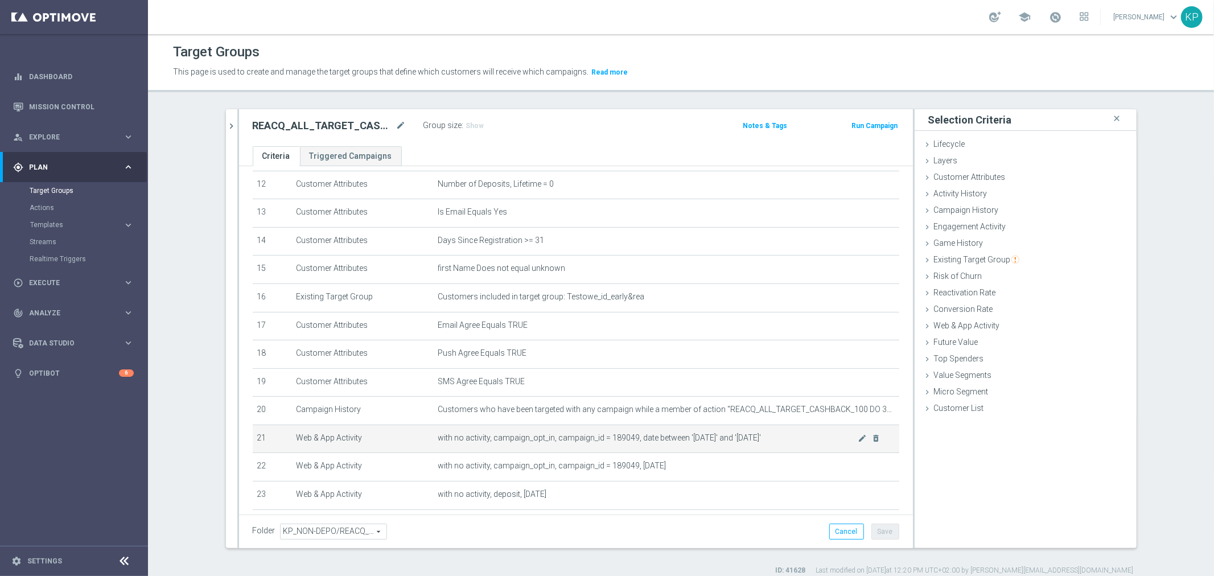
scroll to position [393, 0]
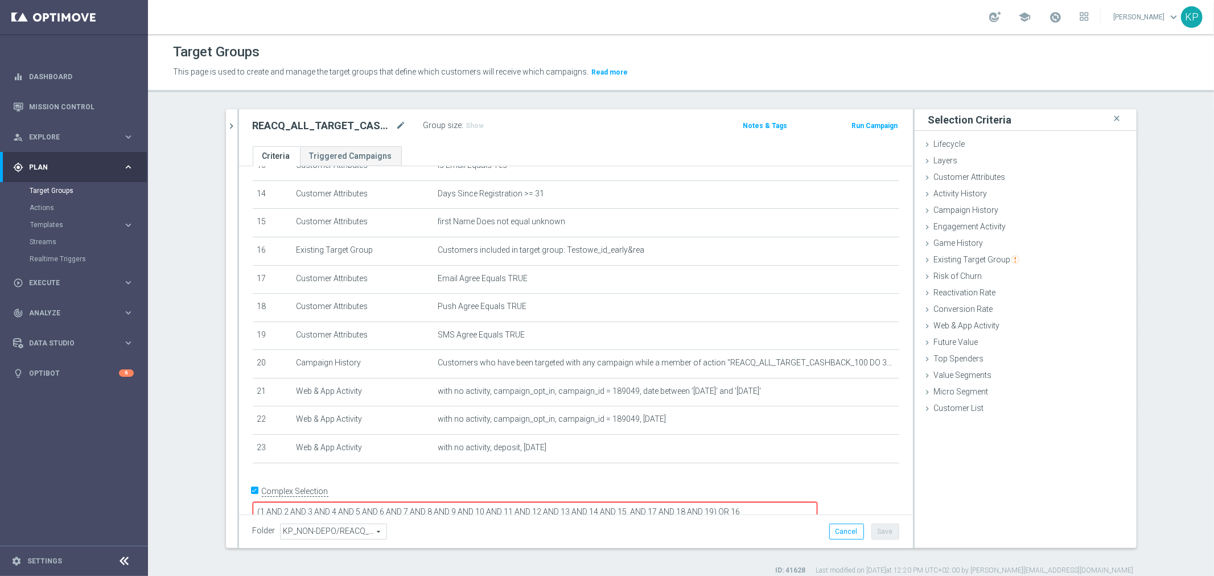
click at [795, 502] on textarea "(1 AND 2 AND 3 AND 4 AND 5 AND 6 AND 7 AND 8 AND 9 AND 10 AND 11 AND 12 AND 13 …" at bounding box center [535, 512] width 565 height 20
type textarea "(1 AND 2 AND 3 AND 4 AND 5 AND 6 AND 7 AND 8 AND 9 AND 10 AND 11 AND 12 AND 13 …"
click at [888, 529] on button "Save" at bounding box center [885, 532] width 28 height 16
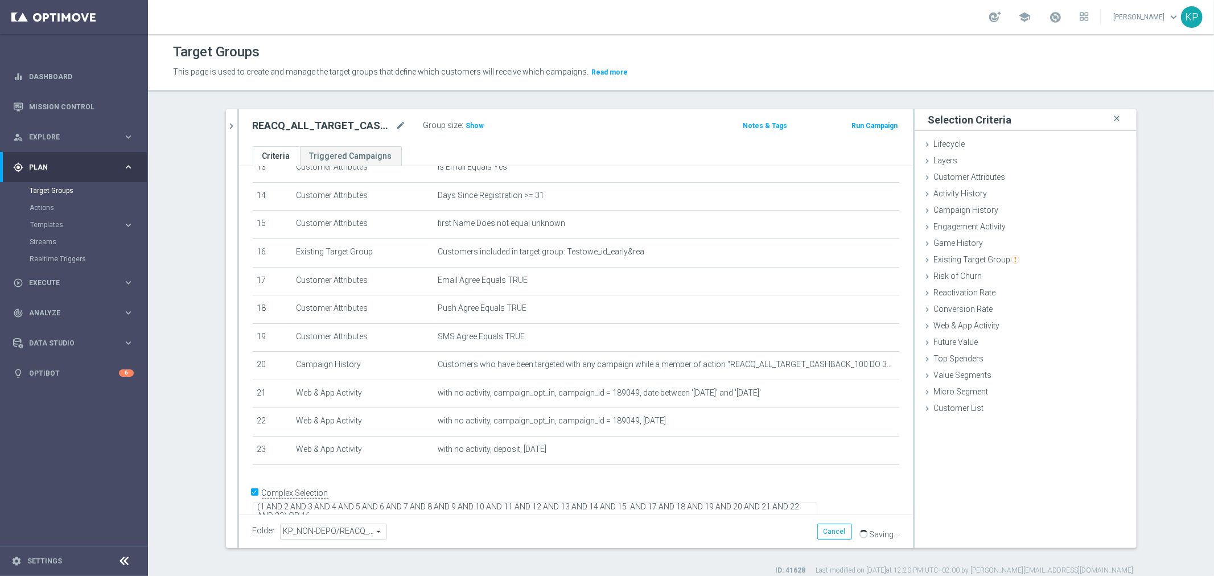
click at [327, 131] on h2 "REACQ_ALL_TARGET_CASHBACK_100 DO 300ZLREMSMS_121025" at bounding box center [323, 126] width 141 height 14
copy div "REACQ_ALL_TARGET_CASHBACK_100 DO 300ZLREMSMS_121025"
